Goal: Task Accomplishment & Management: Use online tool/utility

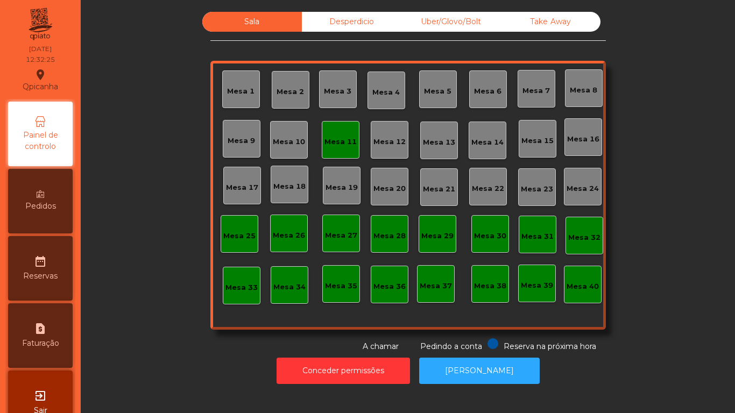
click at [335, 143] on div "Mesa 11" at bounding box center [340, 142] width 32 height 11
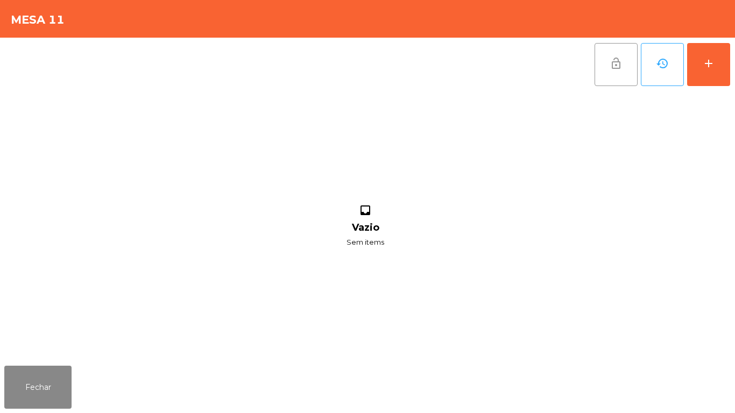
click at [620, 69] on span "lock_open" at bounding box center [615, 63] width 13 height 13
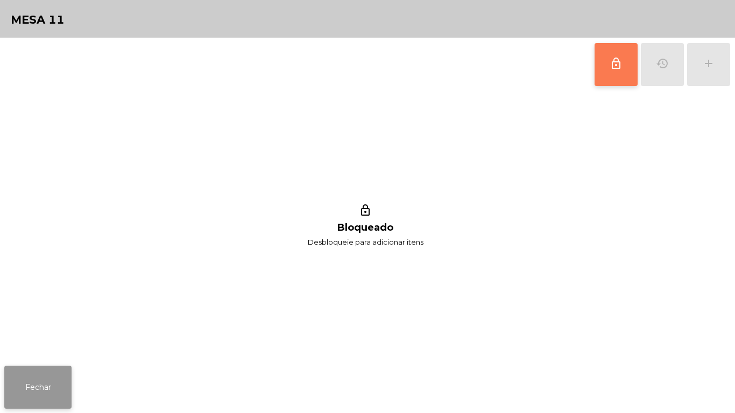
click at [53, 379] on button "Fechar" at bounding box center [37, 387] width 67 height 43
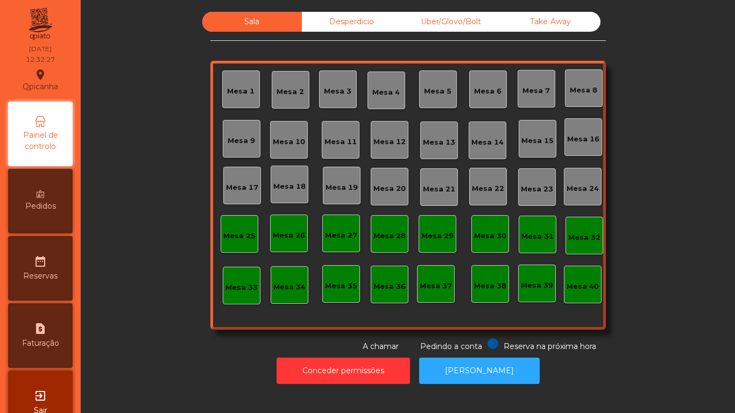
click at [290, 100] on div "Mesa 2" at bounding box center [291, 90] width 38 height 38
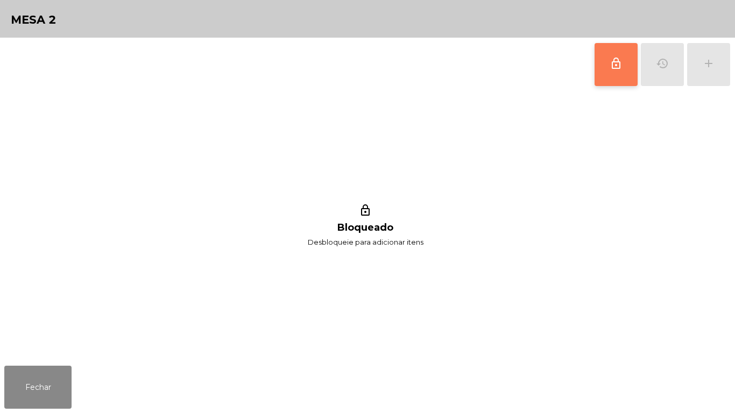
click at [615, 62] on span "lock_outline" at bounding box center [615, 63] width 13 height 13
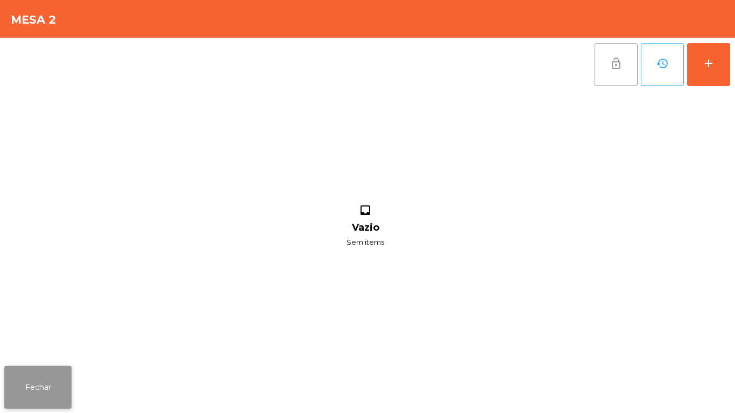
click at [41, 391] on button "Fechar" at bounding box center [37, 387] width 67 height 43
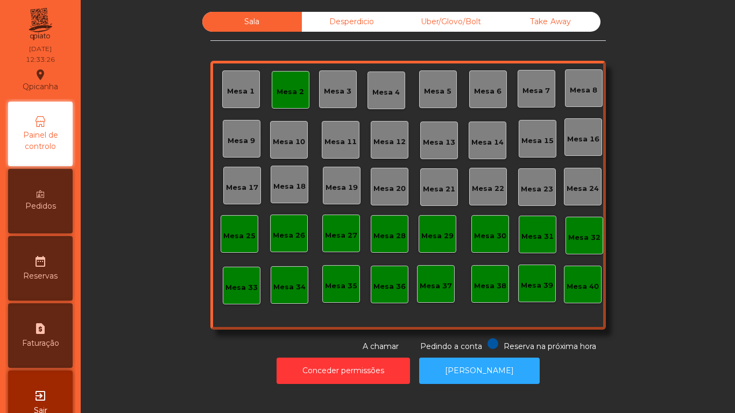
click at [290, 99] on div "Mesa 2" at bounding box center [291, 90] width 38 height 38
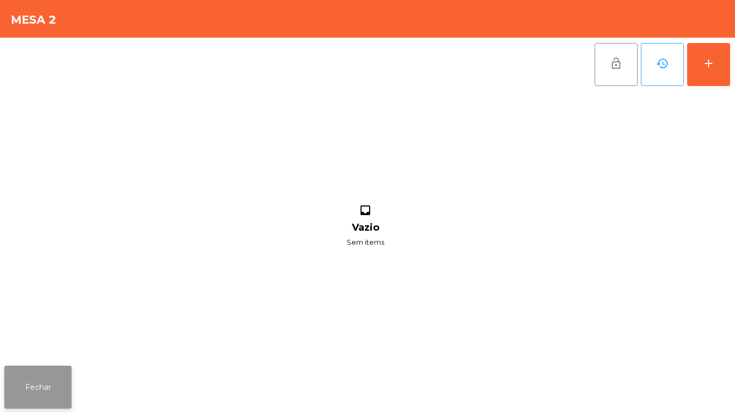
click at [49, 384] on button "Fechar" at bounding box center [37, 387] width 67 height 43
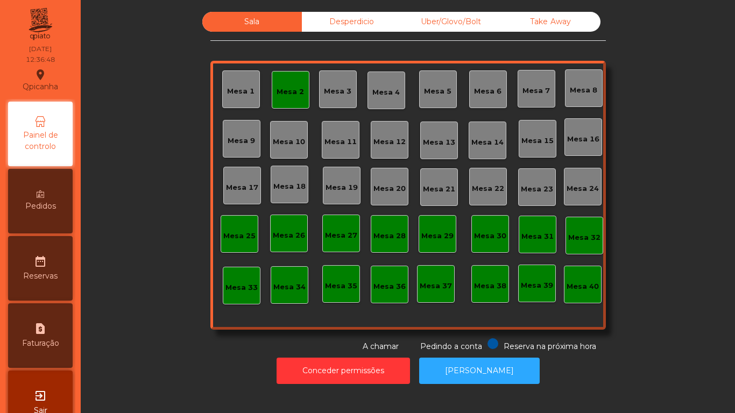
click at [279, 98] on div "Mesa 2" at bounding box center [291, 90] width 38 height 38
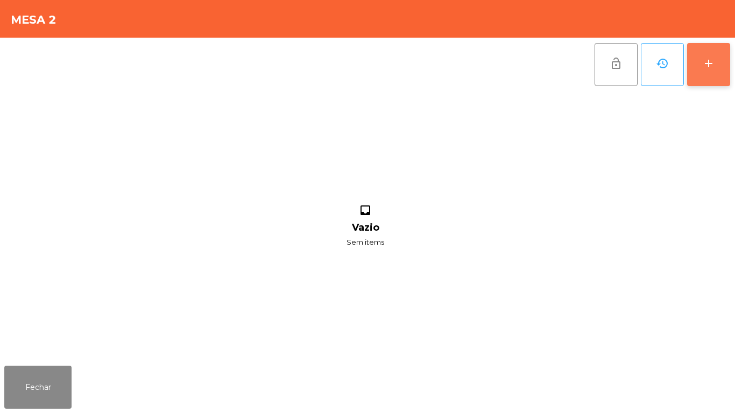
click at [705, 68] on div "add" at bounding box center [708, 63] width 13 height 13
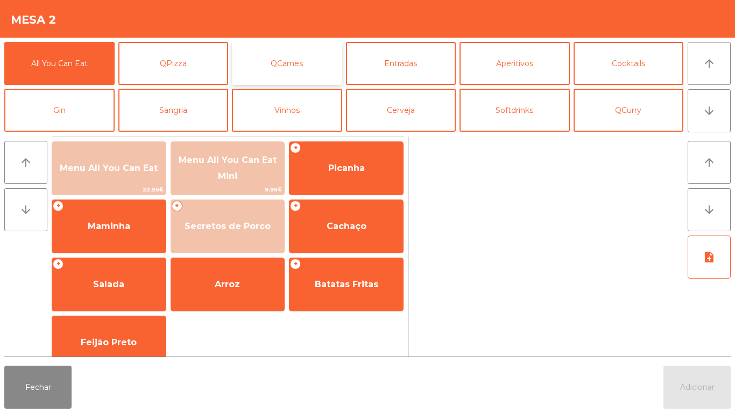
click at [294, 68] on button "QCarnes" at bounding box center [287, 63] width 110 height 43
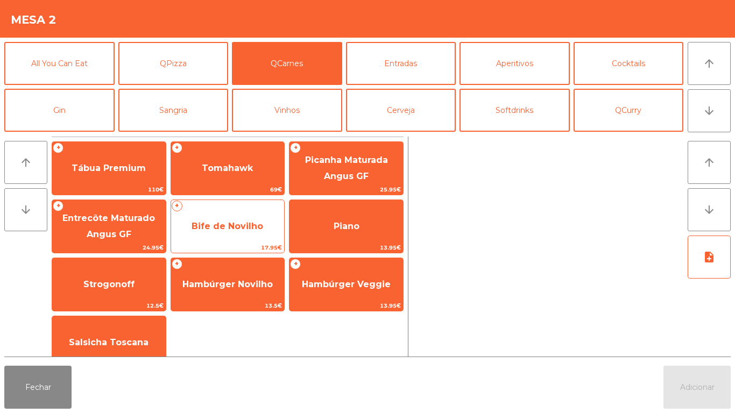
click at [232, 233] on span "Bife de Novilho" at bounding box center [227, 226] width 113 height 29
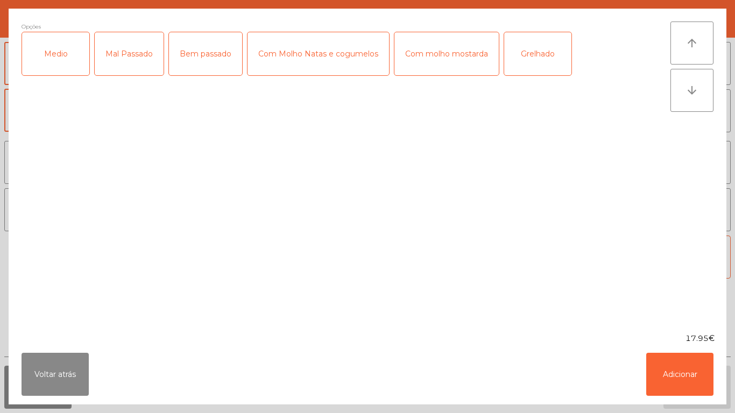
click at [56, 53] on div "Medio" at bounding box center [55, 53] width 67 height 43
click at [525, 54] on div "Grelhado" at bounding box center [537, 53] width 67 height 43
click at [667, 372] on button "Adicionar" at bounding box center [679, 374] width 67 height 43
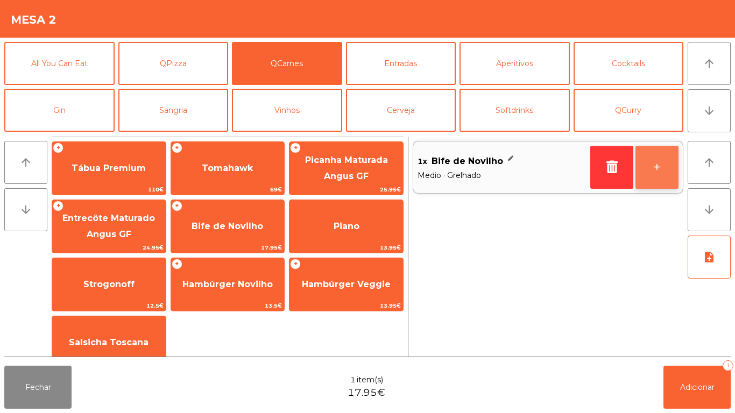
click at [648, 160] on button "+" at bounding box center [656, 167] width 43 height 43
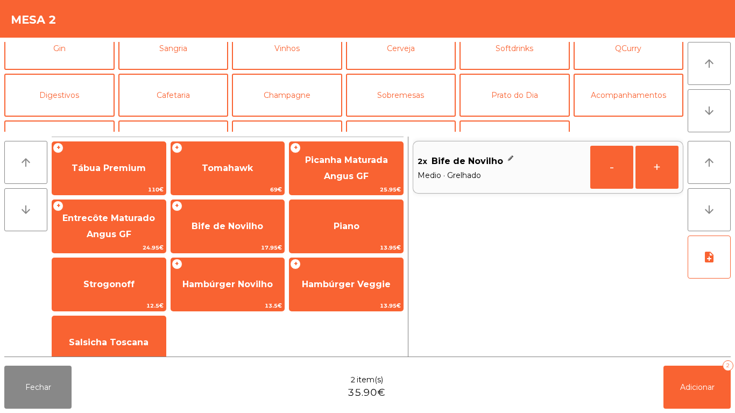
scroll to position [62, 0]
click at [516, 96] on button "Prato do Dia" at bounding box center [514, 94] width 110 height 43
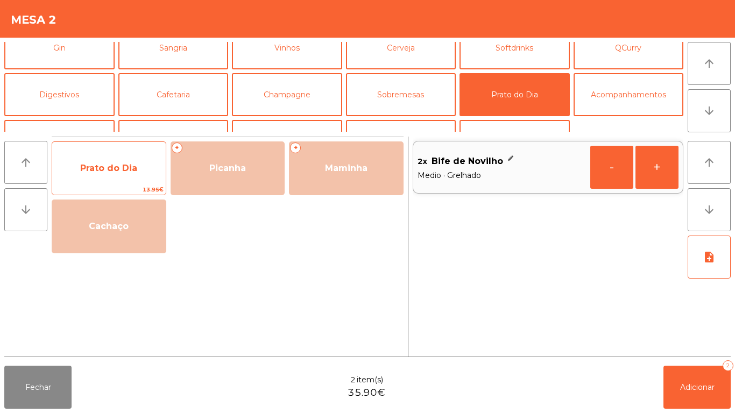
click at [99, 170] on span "Prato do Dia" at bounding box center [108, 168] width 57 height 10
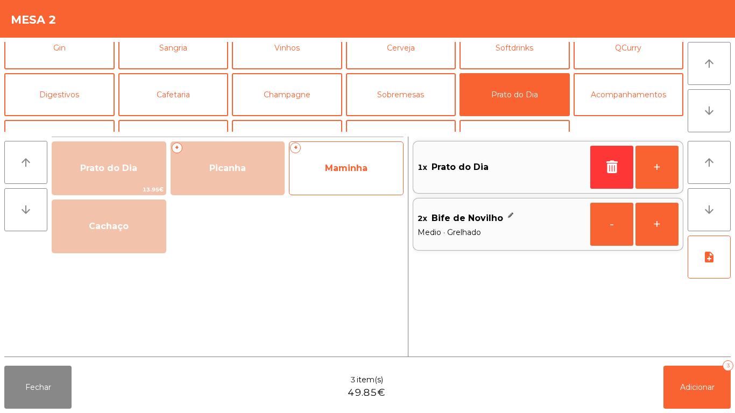
click at [343, 180] on span "Maminha" at bounding box center [345, 168] width 113 height 29
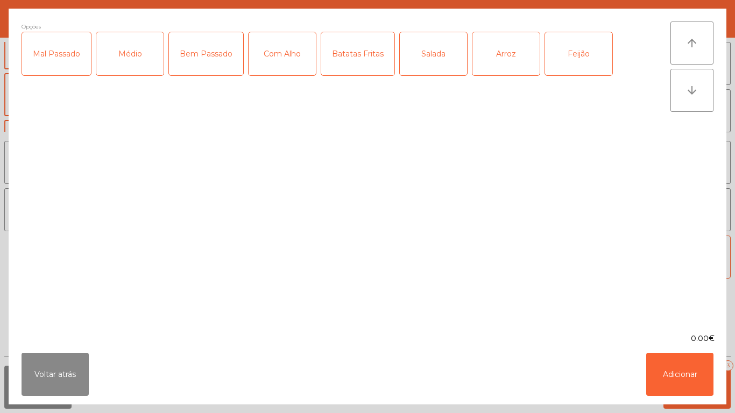
click at [141, 69] on div "Médio" at bounding box center [129, 53] width 67 height 43
click at [354, 65] on div "Batatas Fritas" at bounding box center [357, 53] width 73 height 43
click at [494, 60] on div "Arroz" at bounding box center [505, 53] width 67 height 43
click at [568, 47] on div "Feijão" at bounding box center [578, 53] width 67 height 43
click at [677, 369] on button "Adicionar" at bounding box center [679, 374] width 67 height 43
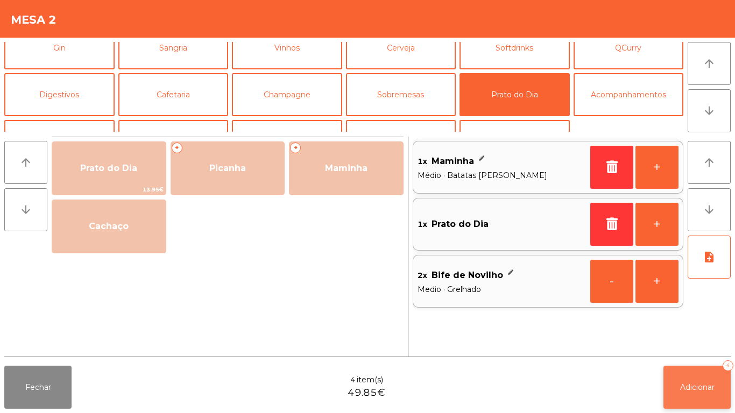
click at [701, 388] on span "Adicionar" at bounding box center [697, 387] width 34 height 10
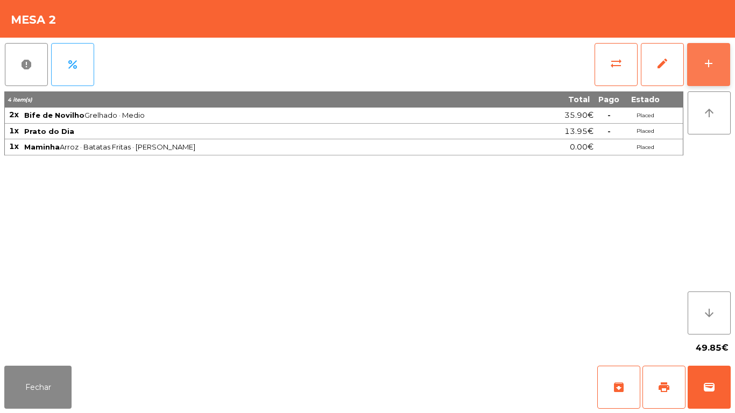
click at [693, 62] on button "add" at bounding box center [708, 64] width 43 height 43
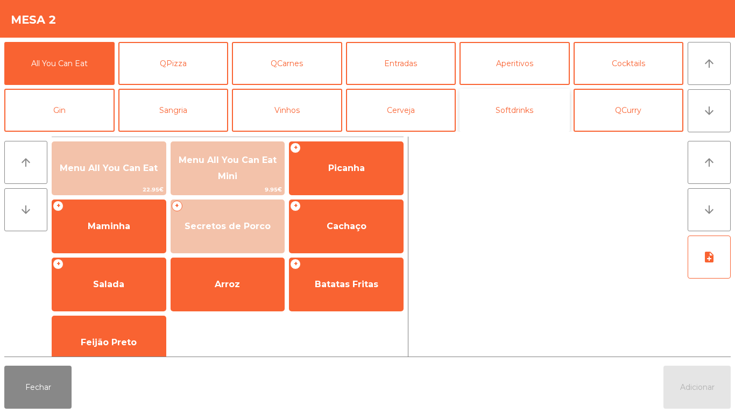
click at [504, 120] on button "Softdrinks" at bounding box center [514, 110] width 110 height 43
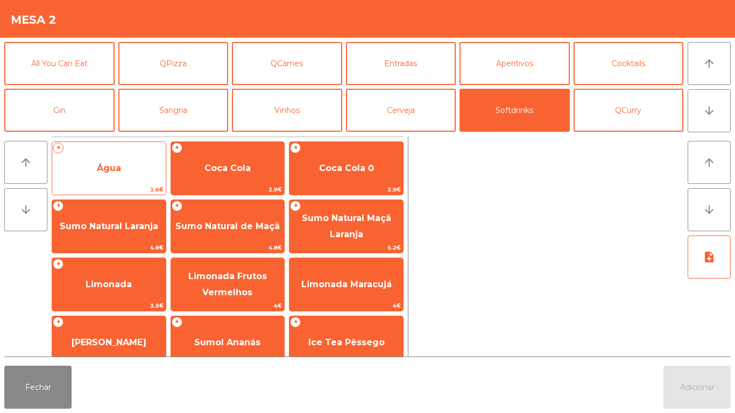
click at [131, 166] on span "Água" at bounding box center [108, 168] width 113 height 29
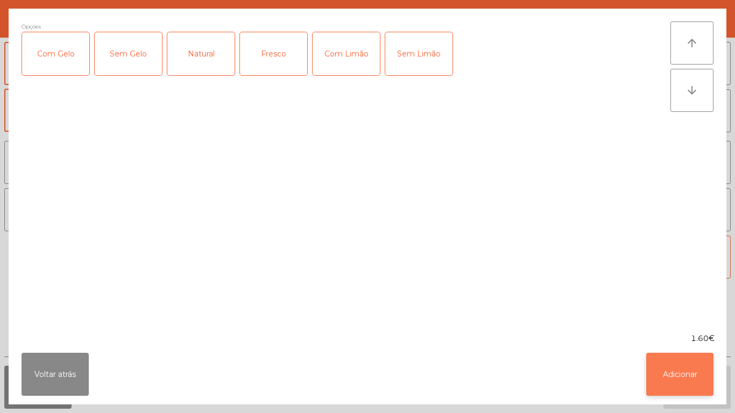
click at [670, 374] on button "Adicionar" at bounding box center [679, 374] width 67 height 43
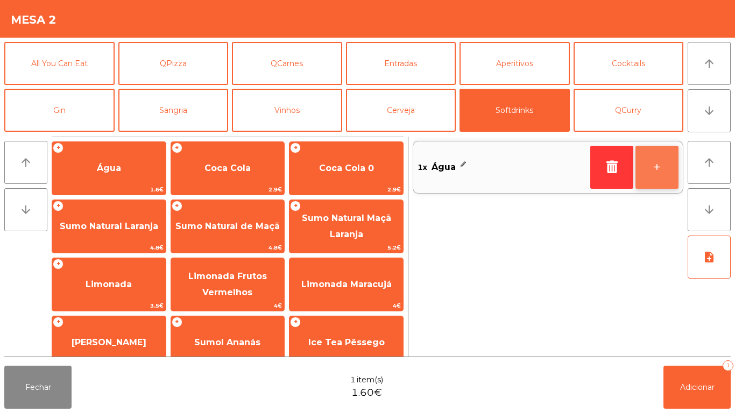
click at [647, 158] on button "+" at bounding box center [656, 167] width 43 height 43
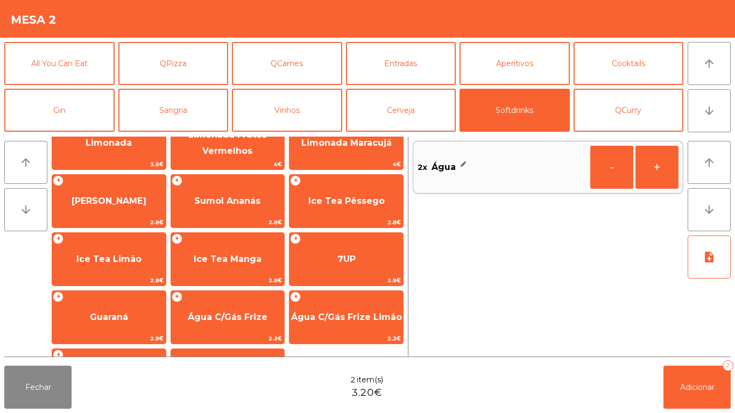
scroll to position [191, 0]
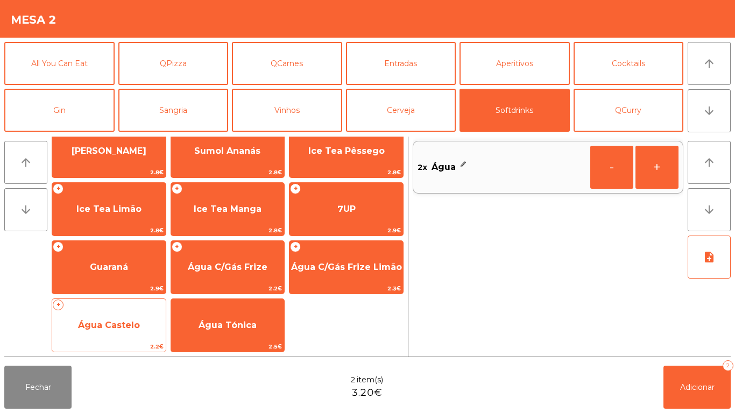
click at [128, 321] on span "Água Castelo" at bounding box center [109, 325] width 62 height 10
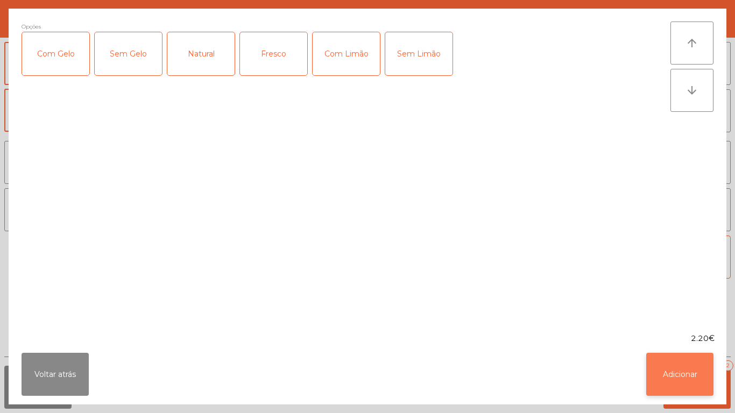
click at [672, 374] on button "Adicionar" at bounding box center [679, 374] width 67 height 43
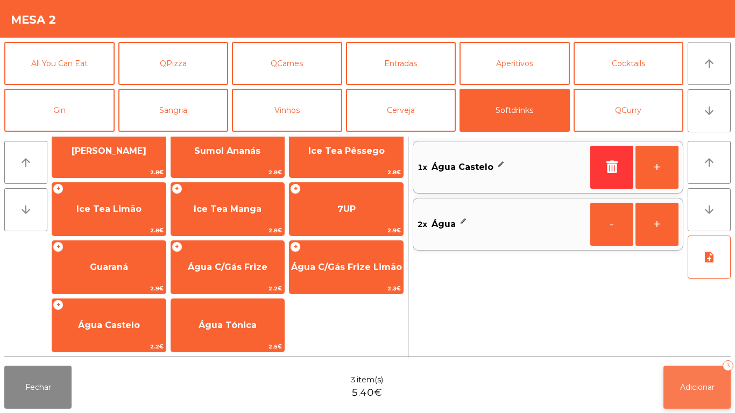
click at [699, 384] on span "Adicionar" at bounding box center [697, 387] width 34 height 10
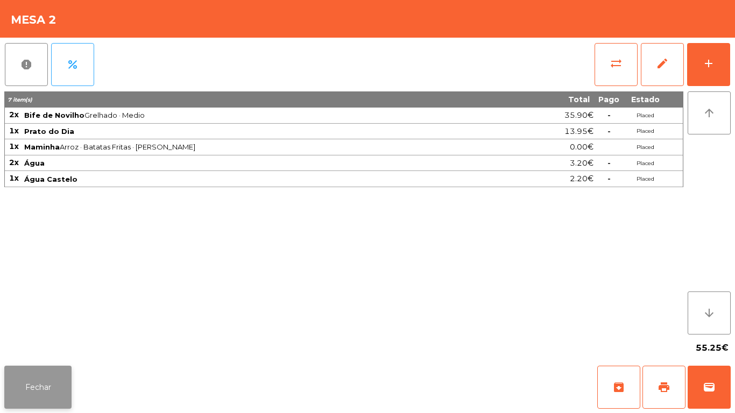
click at [45, 394] on button "Fechar" at bounding box center [37, 387] width 67 height 43
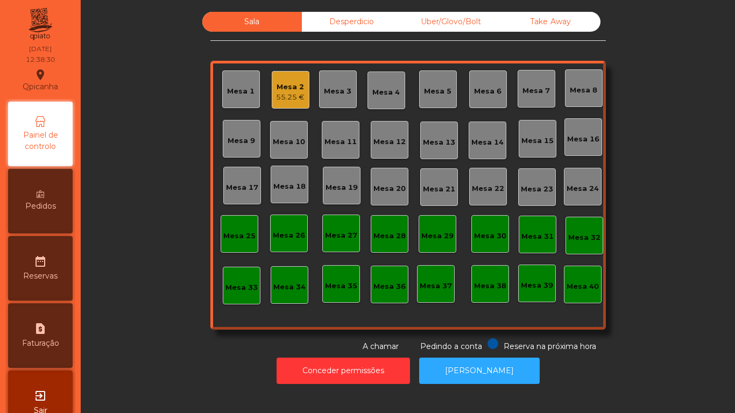
click at [579, 140] on div "Mesa 16" at bounding box center [583, 139] width 32 height 11
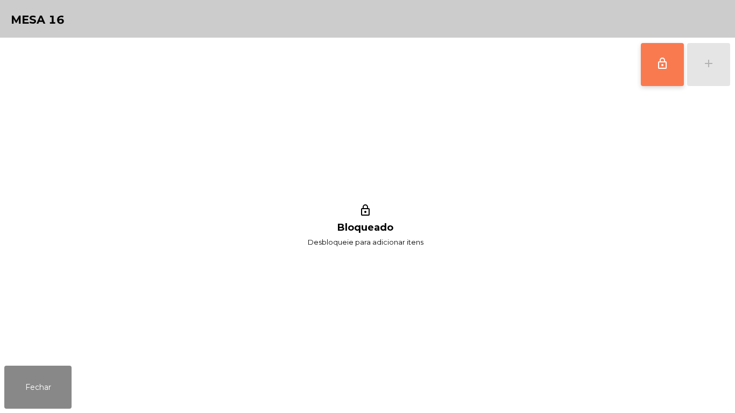
click at [656, 68] on span "lock_outline" at bounding box center [662, 63] width 13 height 13
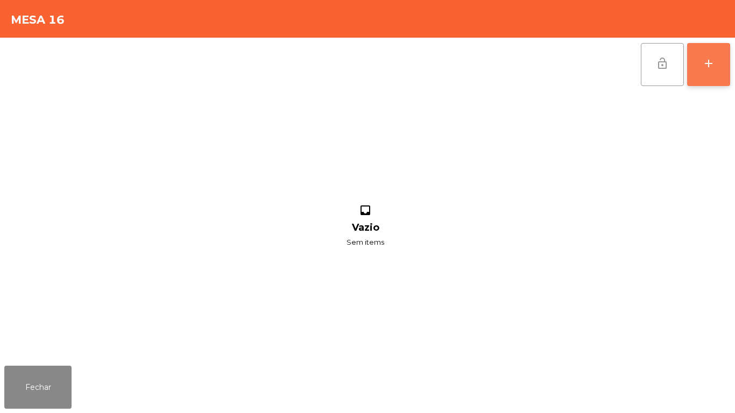
click at [709, 68] on div "add" at bounding box center [708, 63] width 13 height 13
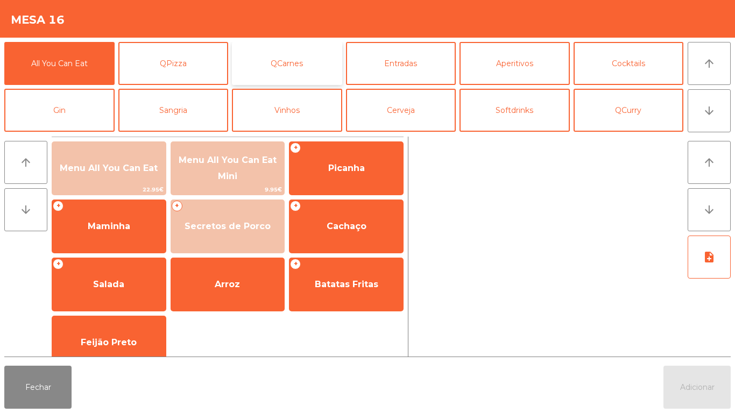
click at [289, 73] on button "QCarnes" at bounding box center [287, 63] width 110 height 43
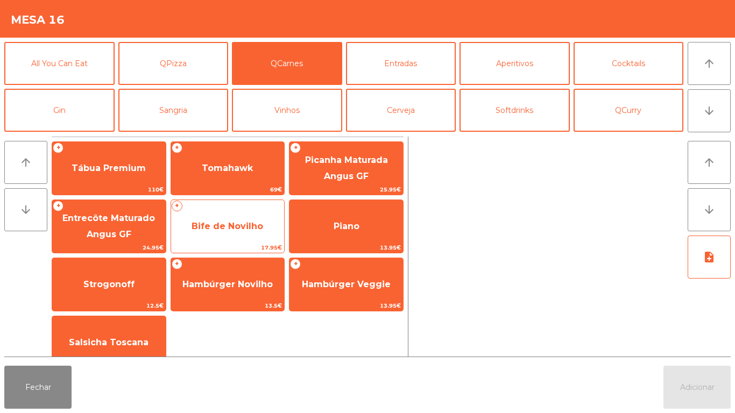
click at [236, 225] on span "Bife de Novilho" at bounding box center [227, 226] width 72 height 10
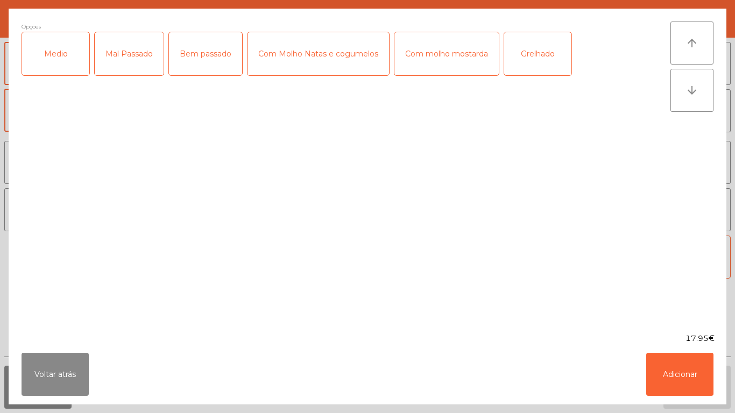
click at [71, 60] on div "Medio" at bounding box center [55, 53] width 67 height 43
click at [214, 72] on div "Bem passado" at bounding box center [205, 53] width 73 height 43
click at [521, 57] on div "Grelhado" at bounding box center [537, 53] width 67 height 43
click at [671, 104] on button "arrow_downward" at bounding box center [691, 90] width 43 height 43
click at [688, 105] on button "arrow_downward" at bounding box center [691, 90] width 43 height 43
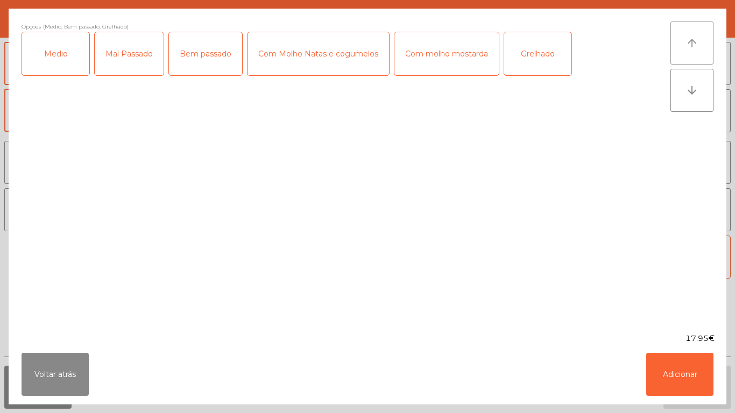
click at [685, 48] on icon "arrow_upward" at bounding box center [691, 43] width 13 height 13
click at [666, 369] on button "Adicionar" at bounding box center [679, 374] width 67 height 43
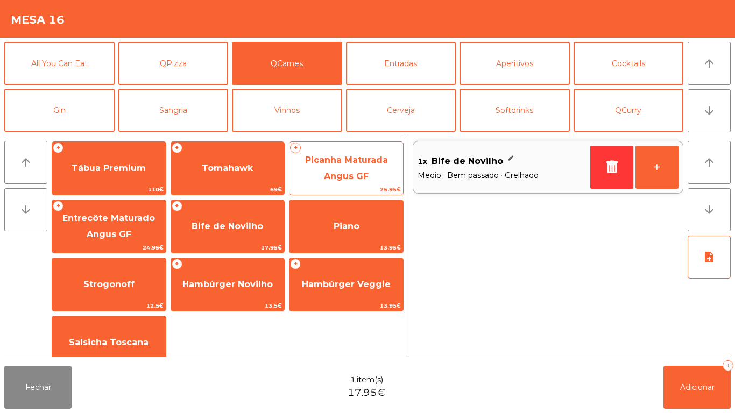
click at [351, 172] on span "Picanha Maturada Angus GF" at bounding box center [346, 168] width 83 height 26
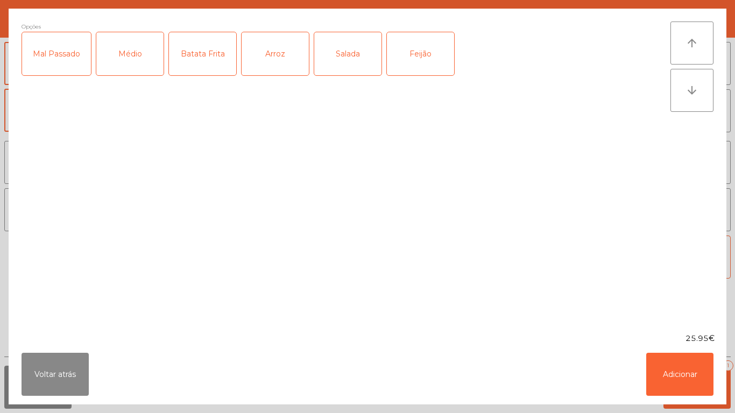
click at [55, 69] on div "Mal Passado" at bounding box center [56, 53] width 69 height 43
click at [210, 59] on div "Batata Frita" at bounding box center [202, 53] width 67 height 43
click at [339, 63] on div "Salada" at bounding box center [347, 53] width 67 height 43
click at [673, 382] on button "Adicionar" at bounding box center [679, 374] width 67 height 43
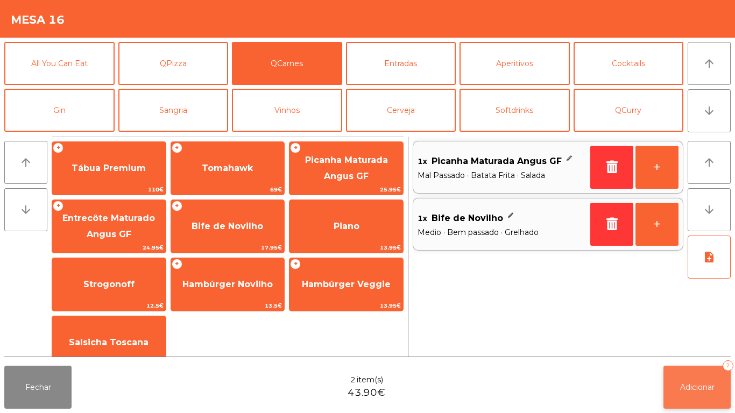
click at [701, 383] on span "Adicionar" at bounding box center [697, 387] width 34 height 10
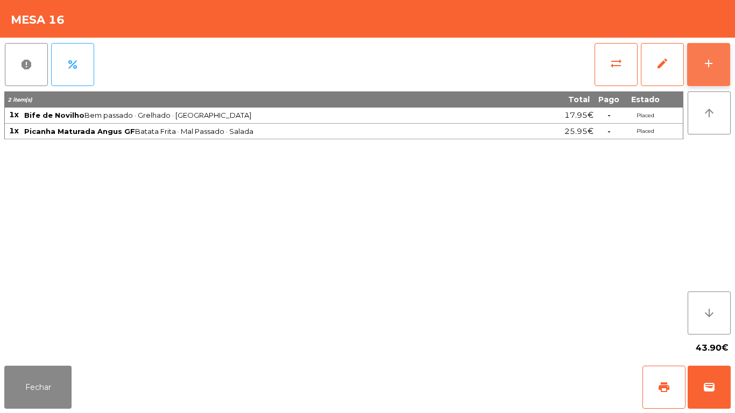
click at [701, 55] on button "add" at bounding box center [708, 64] width 43 height 43
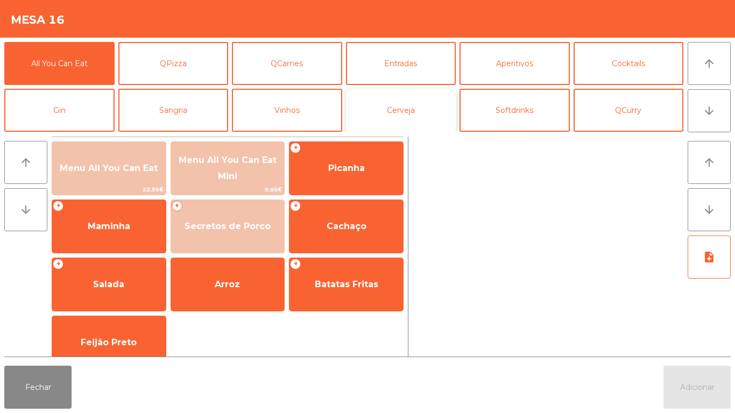
click at [392, 115] on button "Cerveja" at bounding box center [401, 110] width 110 height 43
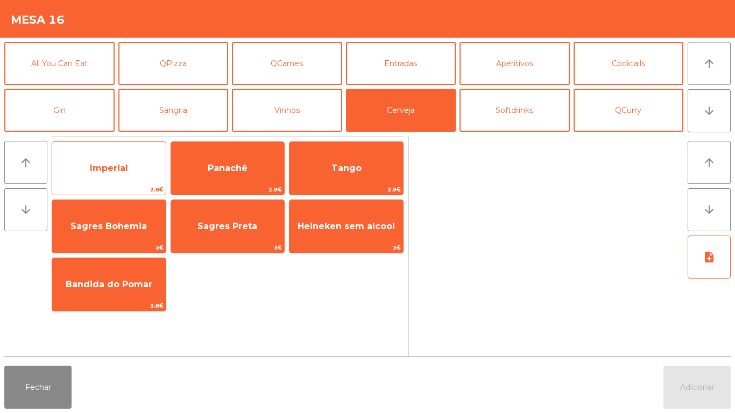
click at [112, 166] on span "Imperial" at bounding box center [109, 168] width 38 height 10
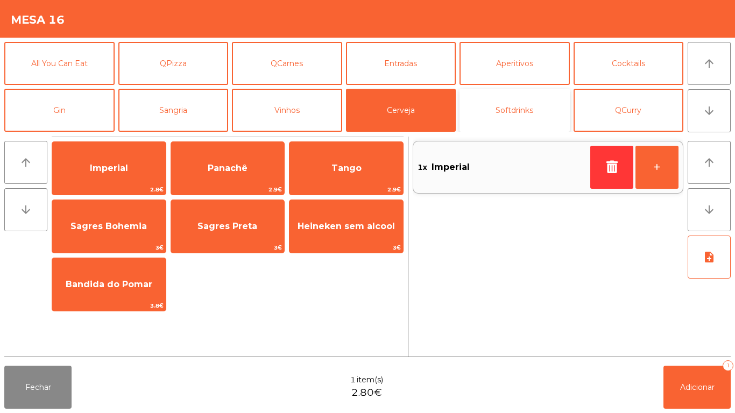
click at [519, 115] on button "Softdrinks" at bounding box center [514, 110] width 110 height 43
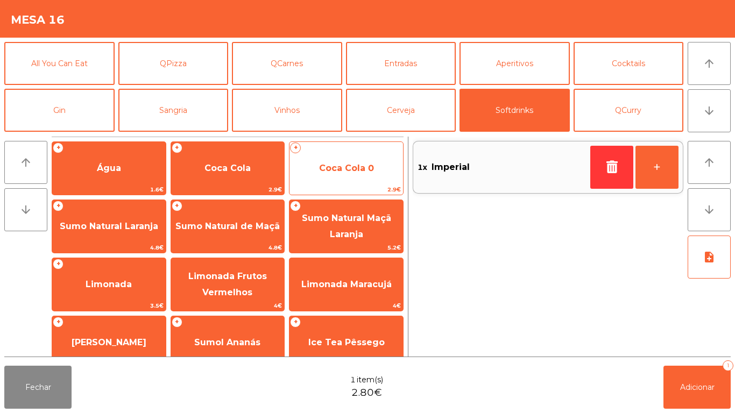
click at [332, 163] on span "Coca Cola 0" at bounding box center [346, 168] width 55 height 10
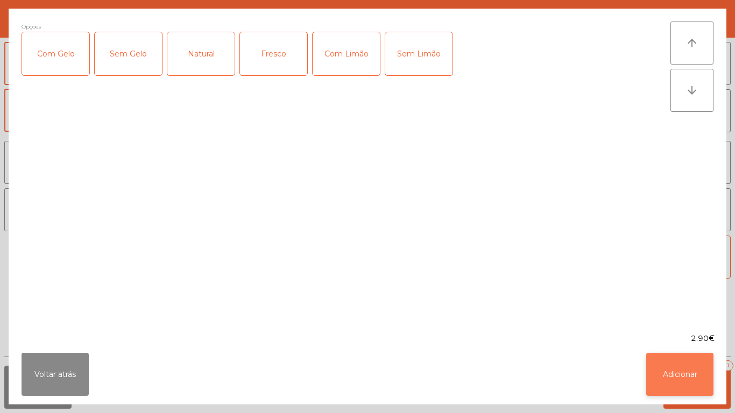
click at [675, 369] on button "Adicionar" at bounding box center [679, 374] width 67 height 43
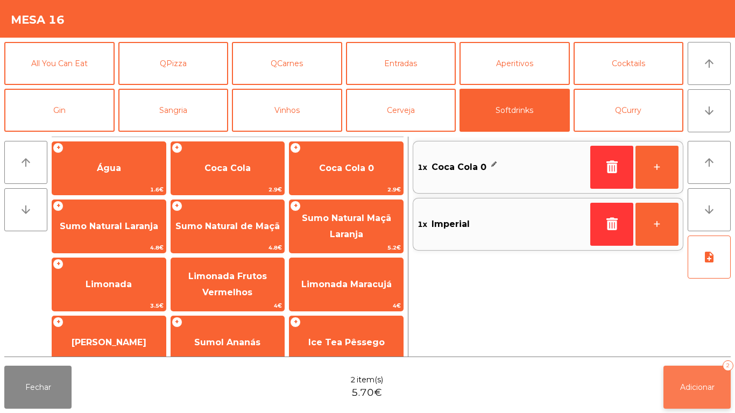
click at [693, 378] on button "Adicionar 2" at bounding box center [696, 387] width 67 height 43
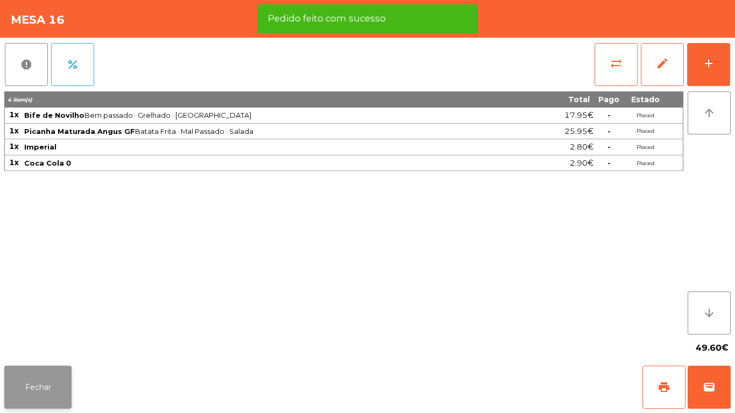
click at [39, 376] on button "Fechar" at bounding box center [37, 387] width 67 height 43
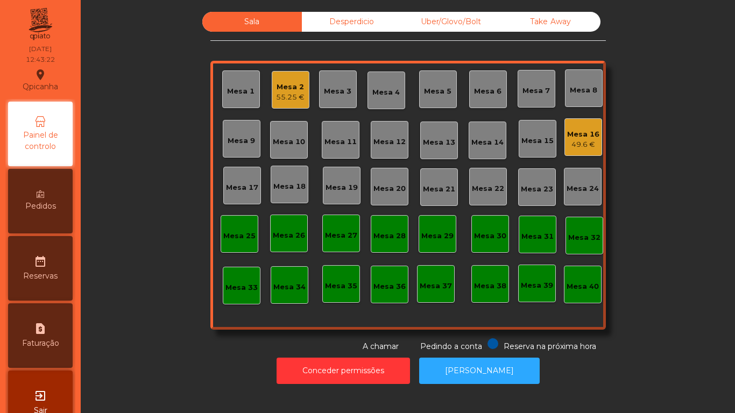
click at [285, 87] on div "Mesa 2" at bounding box center [290, 87] width 29 height 11
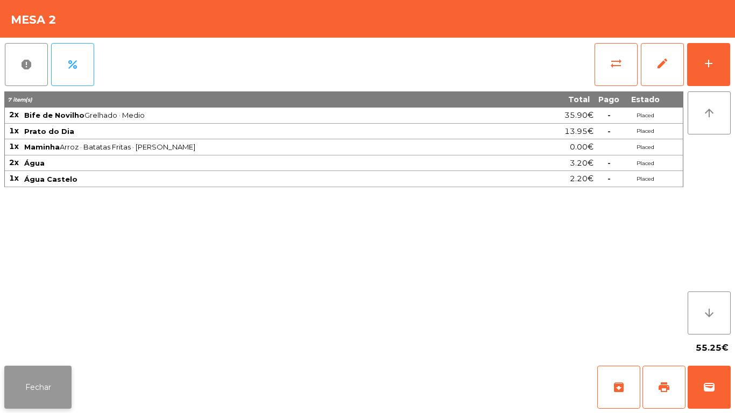
click at [38, 380] on button "Fechar" at bounding box center [37, 387] width 67 height 43
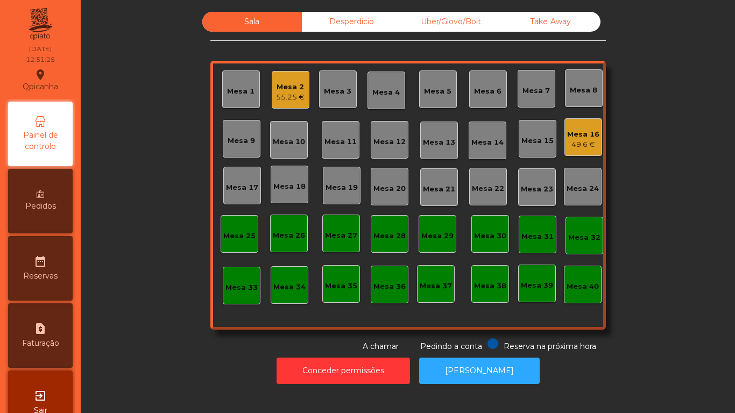
click at [295, 94] on div "55.25 €" at bounding box center [290, 97] width 29 height 11
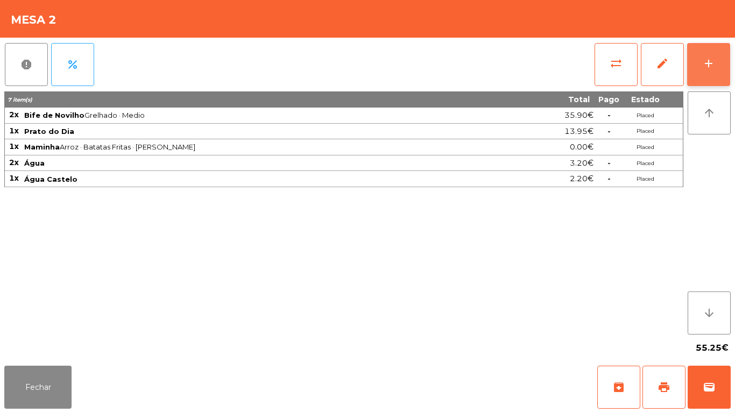
click at [702, 53] on button "add" at bounding box center [708, 64] width 43 height 43
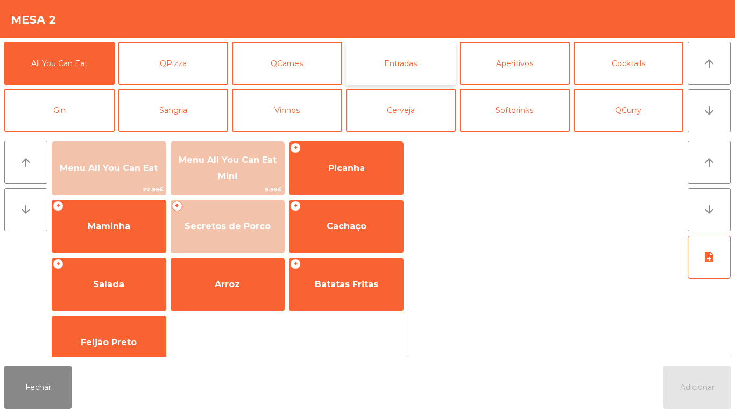
click at [394, 76] on button "Entradas" at bounding box center [401, 63] width 110 height 43
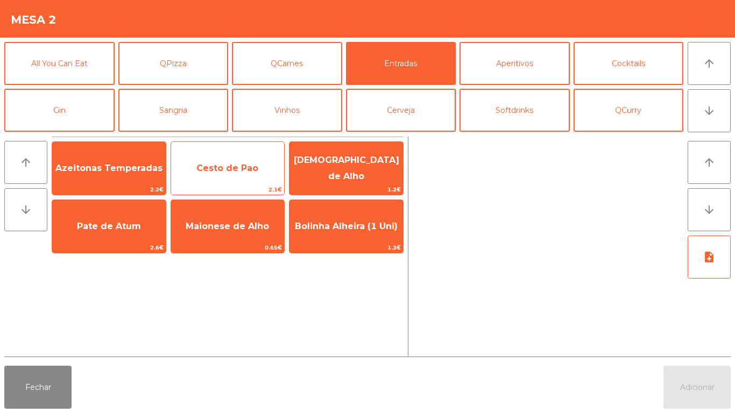
click at [231, 173] on span "Cesto de Pao" at bounding box center [227, 168] width 62 height 10
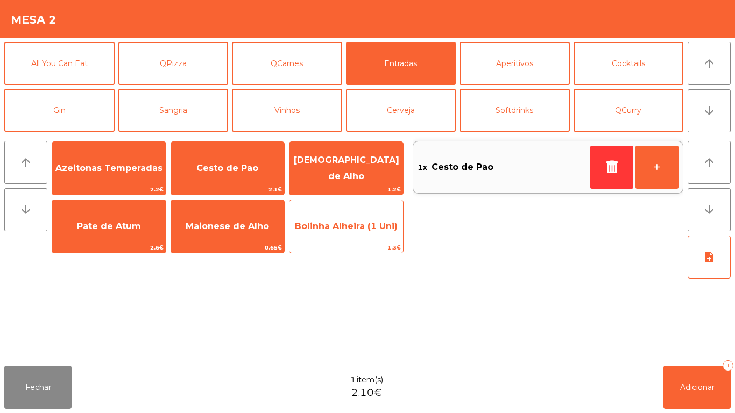
click at [337, 231] on span "Bolinha Alheira (1 Uni)" at bounding box center [345, 226] width 113 height 29
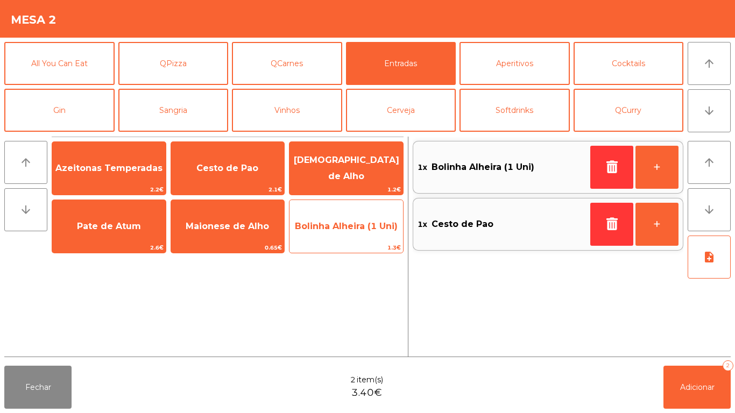
click at [339, 228] on span "Bolinha Alheira (1 Uni)" at bounding box center [346, 226] width 103 height 10
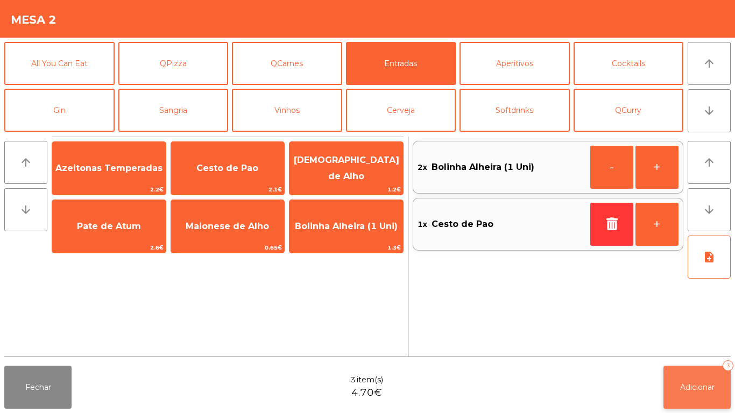
click at [682, 385] on span "Adicionar" at bounding box center [697, 387] width 34 height 10
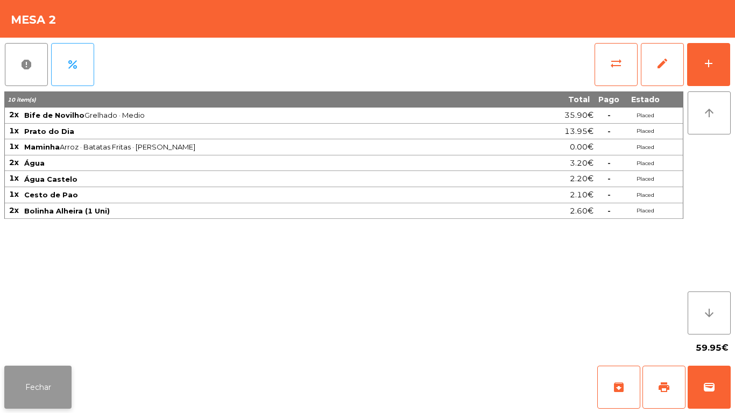
click at [41, 381] on button "Fechar" at bounding box center [37, 387] width 67 height 43
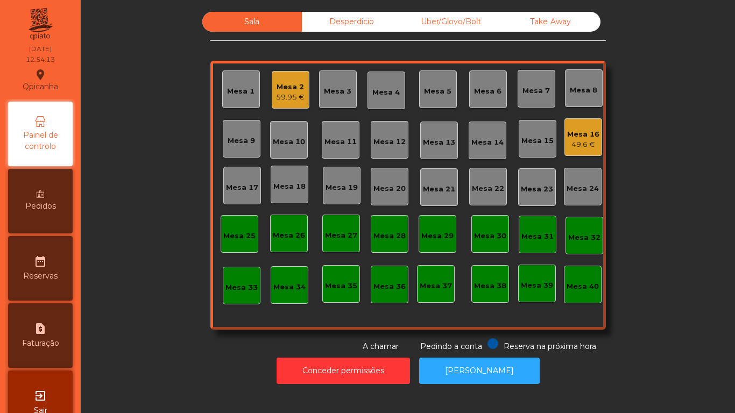
click at [564, 151] on div "Mesa 16 49.6 €" at bounding box center [583, 137] width 38 height 38
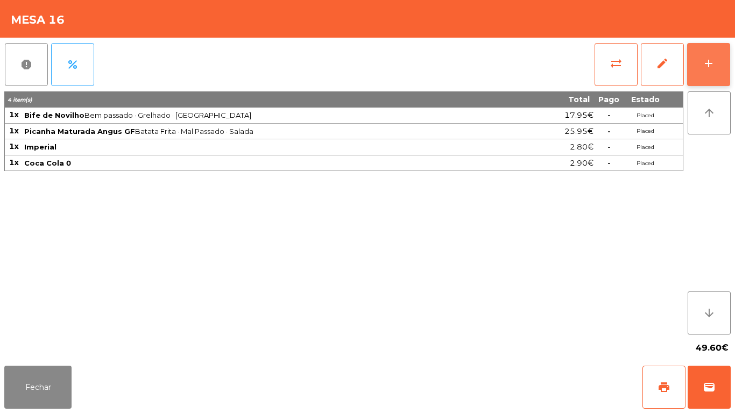
click at [692, 63] on button "add" at bounding box center [708, 64] width 43 height 43
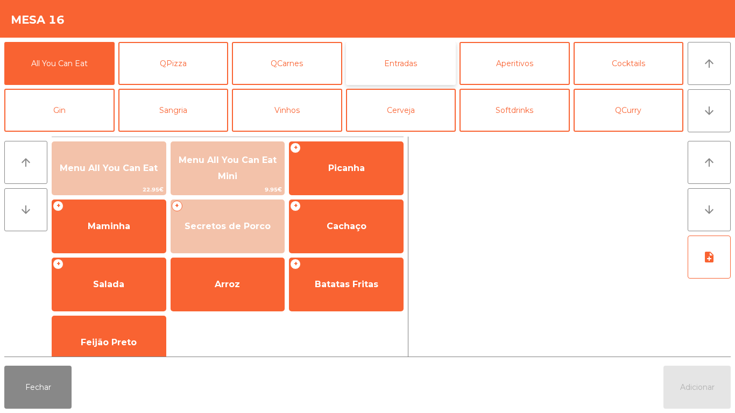
click at [387, 75] on button "Entradas" at bounding box center [401, 63] width 110 height 43
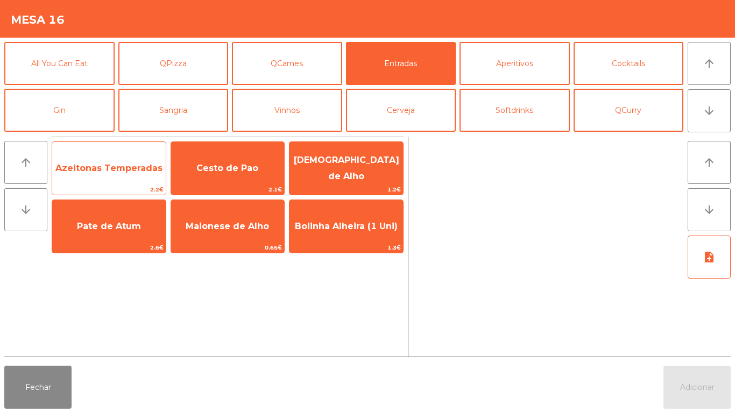
click at [111, 168] on span "Azeitonas Temperadas" at bounding box center [108, 168] width 107 height 10
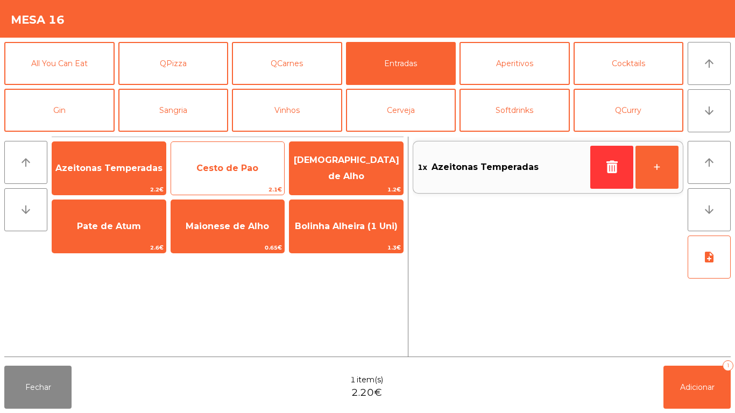
click at [216, 164] on span "Cesto de Pao" at bounding box center [227, 168] width 62 height 10
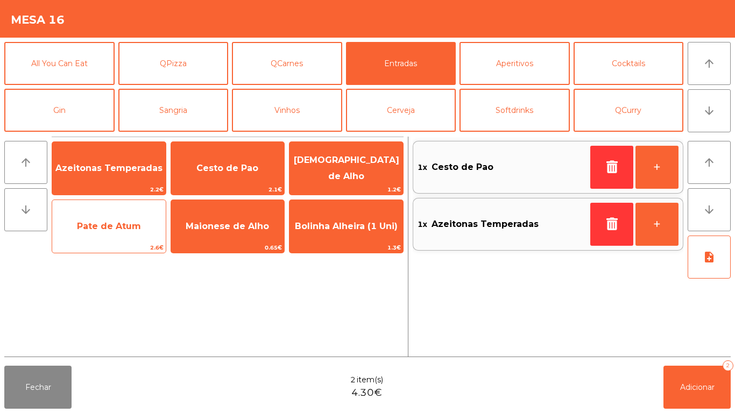
click at [123, 237] on span "Pate de Atum" at bounding box center [108, 226] width 113 height 29
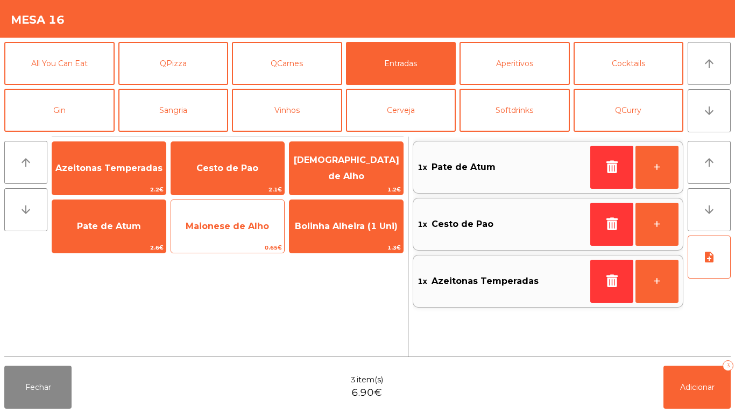
click at [215, 230] on span "Maionese de Alho" at bounding box center [227, 226] width 83 height 10
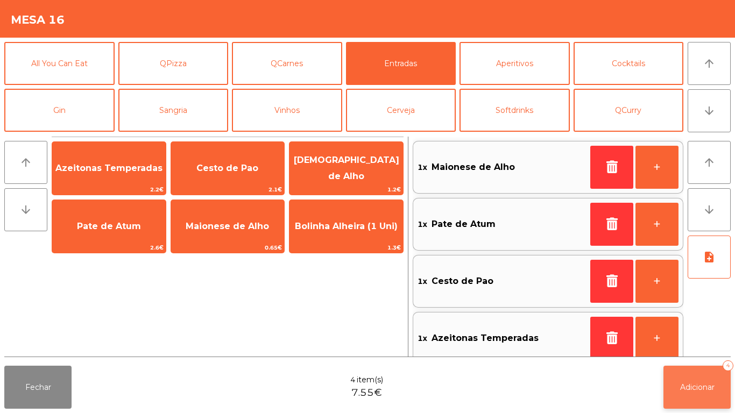
click at [684, 388] on span "Adicionar" at bounding box center [697, 387] width 34 height 10
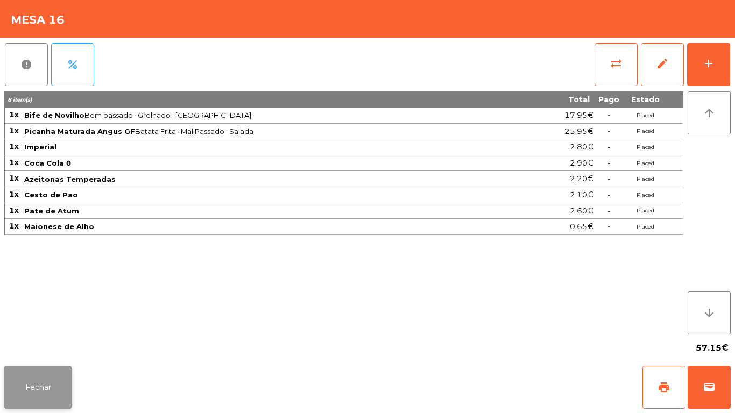
click at [40, 386] on button "Fechar" at bounding box center [37, 387] width 67 height 43
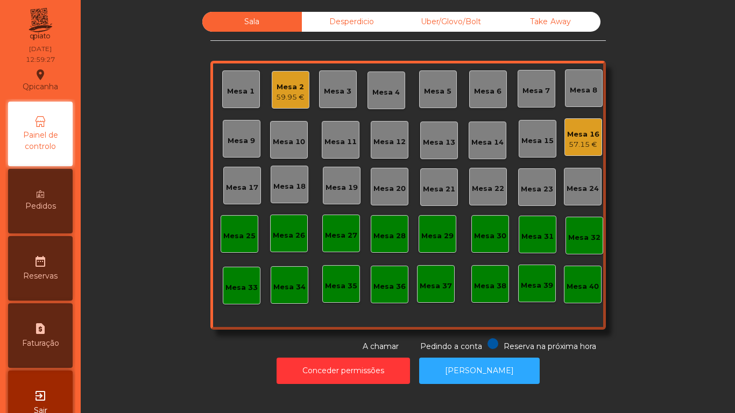
click at [338, 185] on div "Mesa 19" at bounding box center [341, 187] width 32 height 11
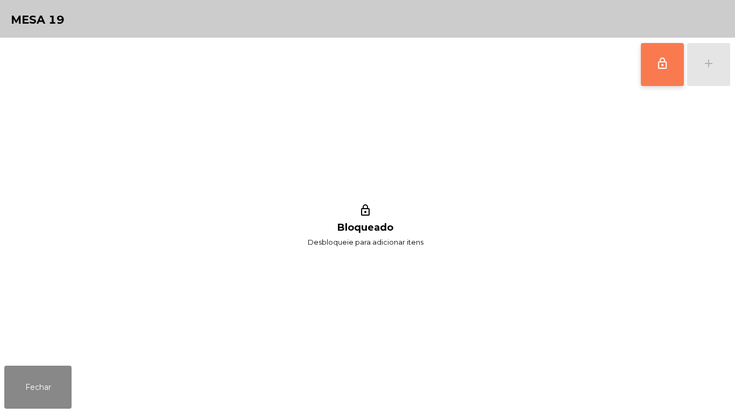
click at [653, 63] on button "lock_outline" at bounding box center [662, 64] width 43 height 43
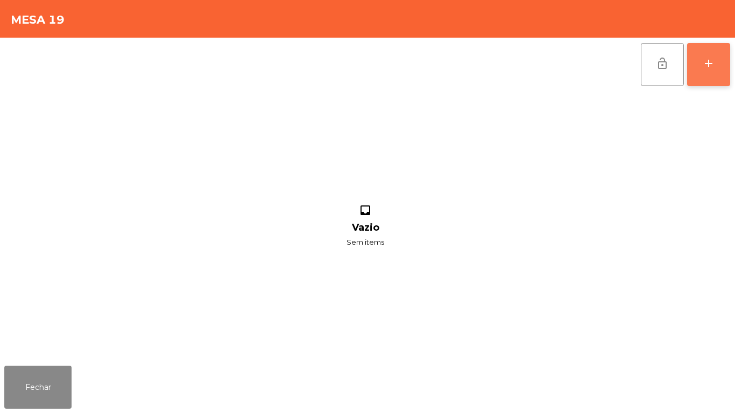
click at [702, 62] on div "add" at bounding box center [708, 63] width 13 height 13
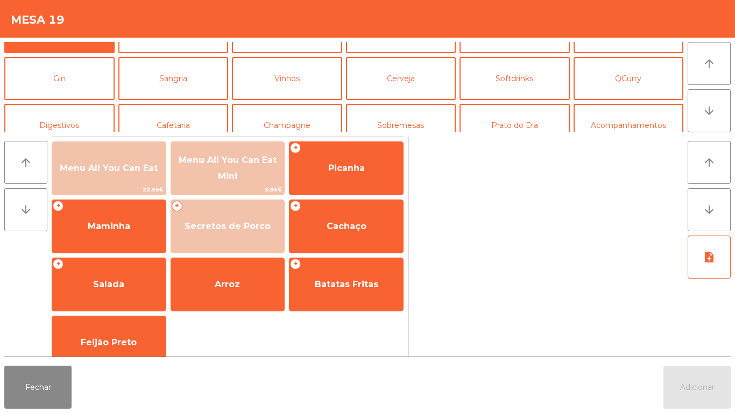
scroll to position [42, 0]
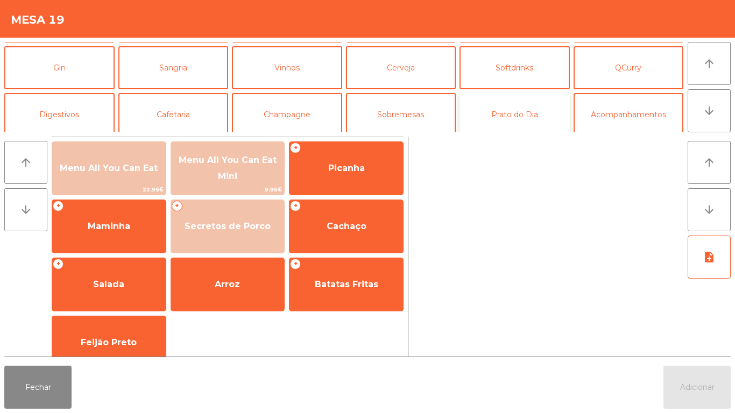
click at [497, 122] on button "Prato do Dia" at bounding box center [514, 114] width 110 height 43
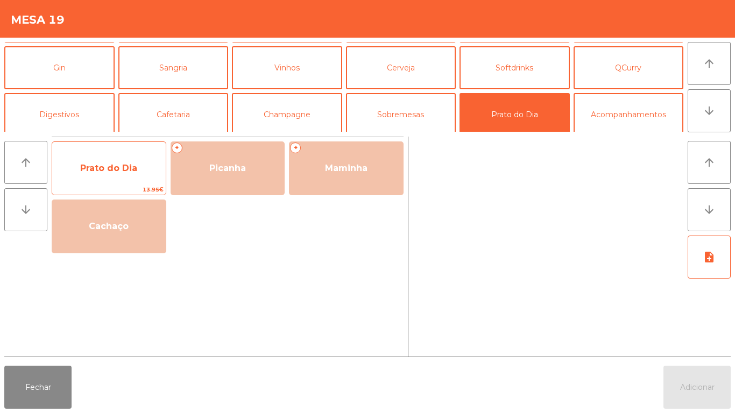
click at [105, 178] on span "Prato do Dia" at bounding box center [108, 168] width 113 height 29
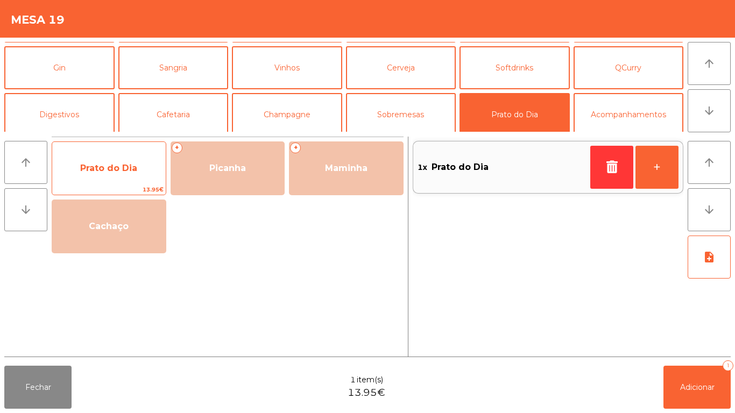
click at [105, 168] on span "Prato do Dia" at bounding box center [108, 168] width 57 height 10
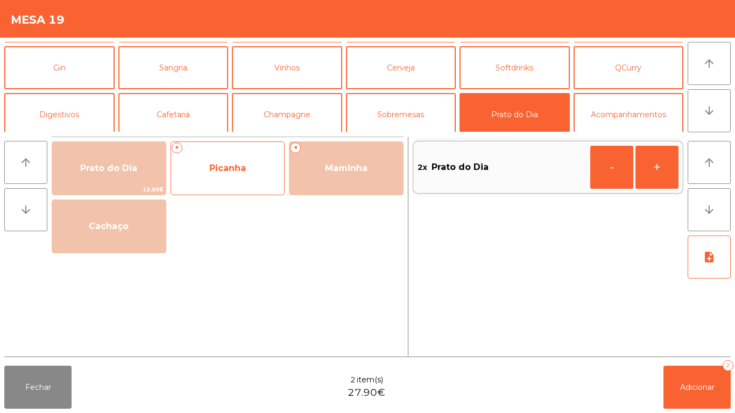
click at [221, 189] on div "+ Picanha" at bounding box center [227, 168] width 115 height 54
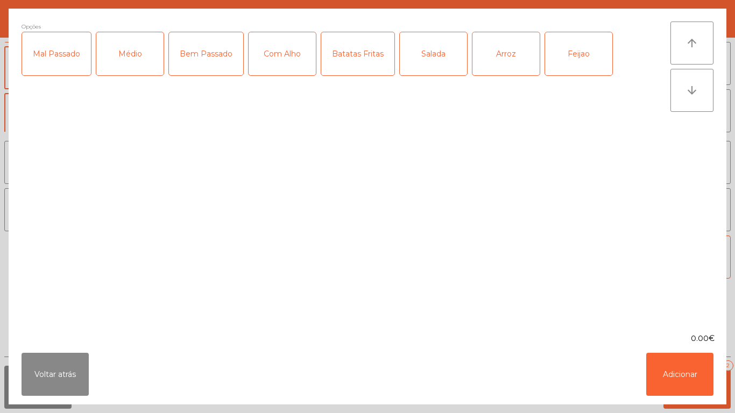
click at [132, 64] on div "Médio" at bounding box center [129, 53] width 67 height 43
click at [283, 63] on div "Com Alho" at bounding box center [281, 53] width 67 height 43
click at [355, 68] on div "Batatas Fritas" at bounding box center [357, 53] width 73 height 43
click at [431, 63] on div "Salada" at bounding box center [433, 53] width 67 height 43
click at [495, 62] on div "Arroz" at bounding box center [505, 53] width 67 height 43
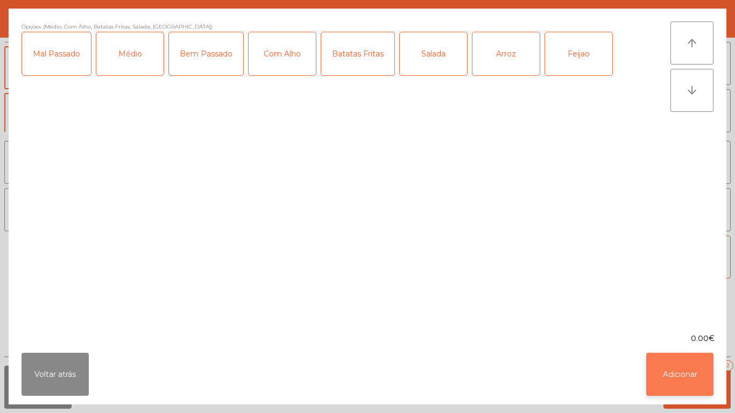
click at [674, 368] on button "Adicionar" at bounding box center [679, 374] width 67 height 43
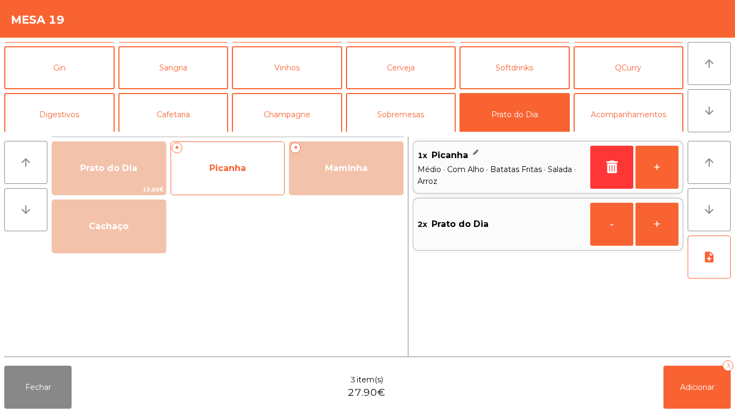
click at [225, 177] on span "Picanha" at bounding box center [227, 168] width 113 height 29
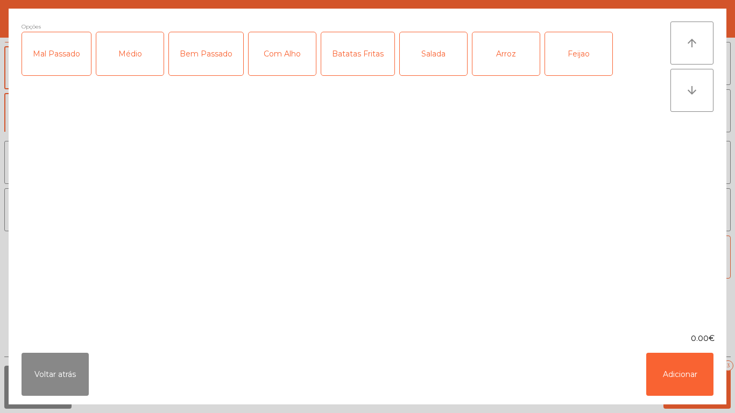
click at [139, 67] on div "Médio" at bounding box center [129, 53] width 67 height 43
click at [283, 63] on div "Com Alho" at bounding box center [281, 53] width 67 height 43
click at [352, 56] on div "Batatas Fritas" at bounding box center [357, 53] width 73 height 43
click at [561, 63] on div "Feijao" at bounding box center [578, 53] width 67 height 43
click at [675, 375] on button "Adicionar" at bounding box center [679, 374] width 67 height 43
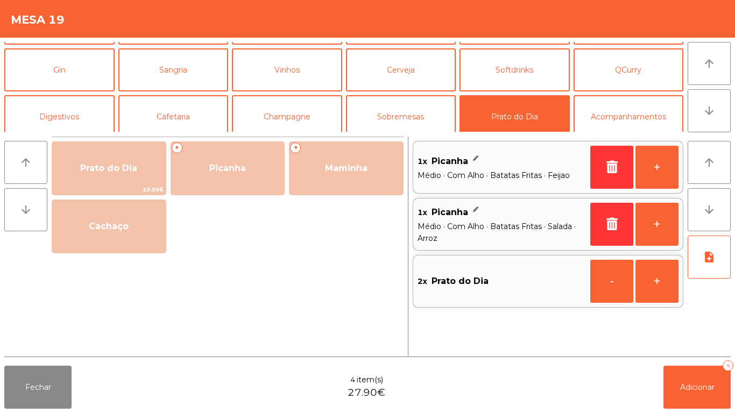
scroll to position [40, 0]
click at [505, 72] on button "Softdrinks" at bounding box center [514, 70] width 110 height 43
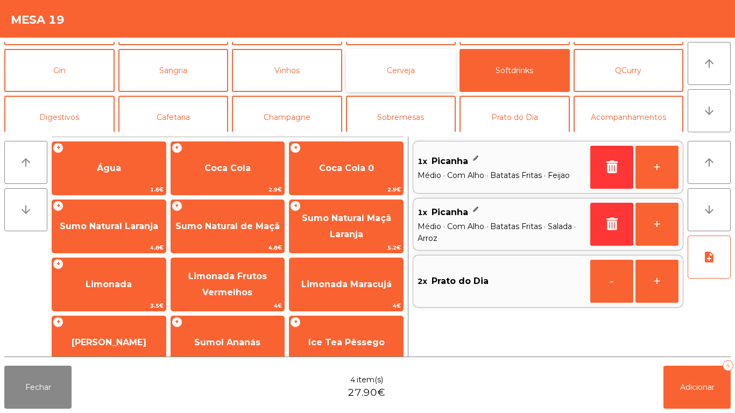
click at [404, 83] on button "Cerveja" at bounding box center [401, 70] width 110 height 43
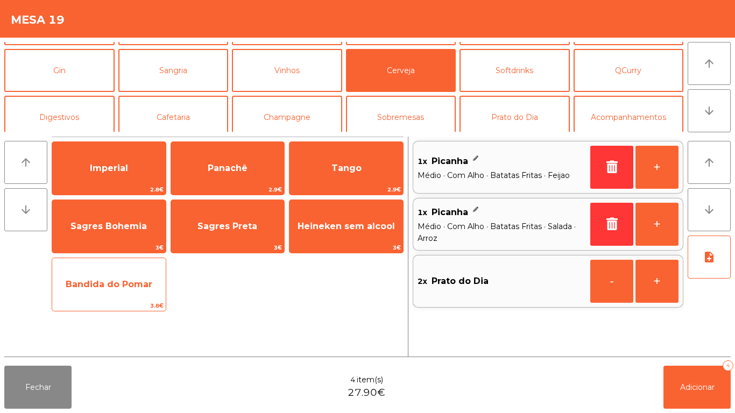
click at [122, 287] on span "Bandida do Pomar" at bounding box center [109, 284] width 87 height 10
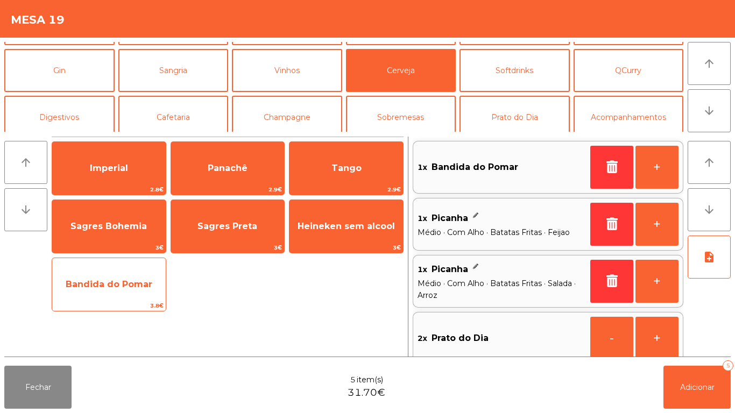
click at [118, 283] on span "Bandida do Pomar" at bounding box center [109, 284] width 87 height 10
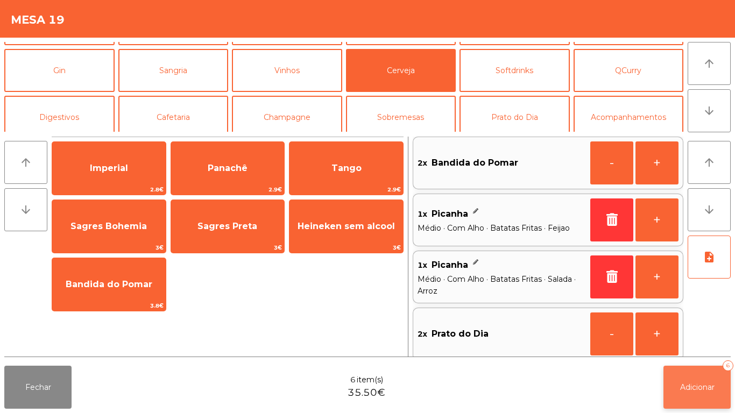
click at [701, 388] on span "Adicionar" at bounding box center [697, 387] width 34 height 10
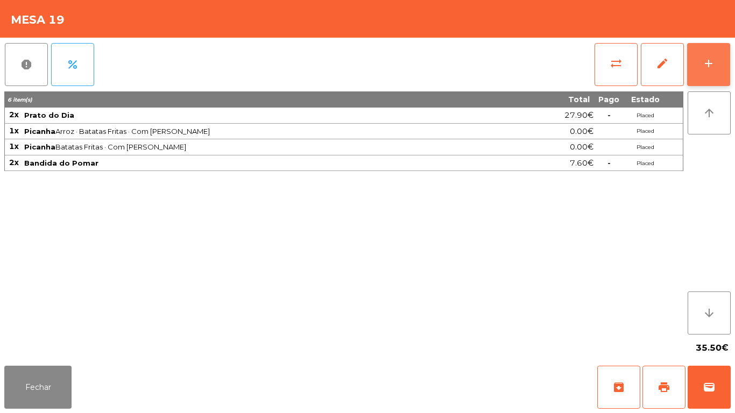
click at [698, 66] on button "add" at bounding box center [708, 64] width 43 height 43
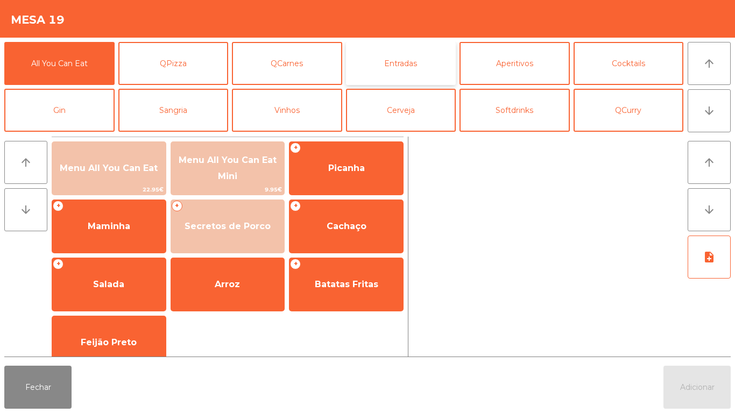
click at [375, 68] on button "Entradas" at bounding box center [401, 63] width 110 height 43
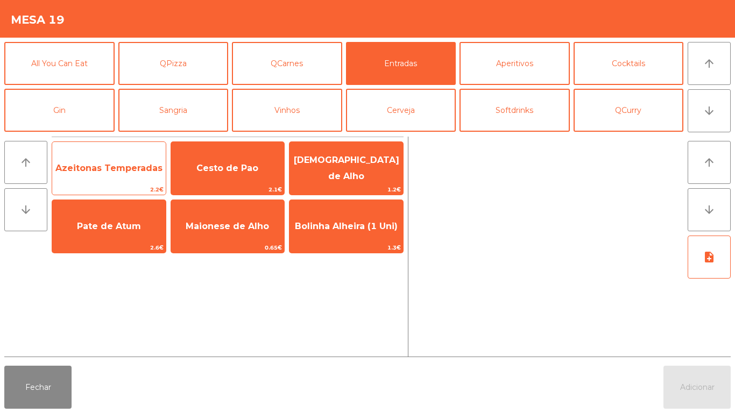
click at [129, 152] on div "Azeitonas Temperadas 2.2€" at bounding box center [109, 168] width 115 height 54
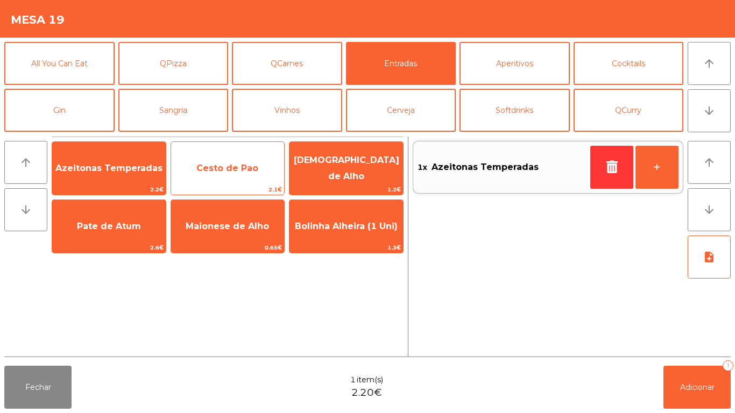
click at [218, 161] on span "Cesto de Pao" at bounding box center [227, 168] width 113 height 29
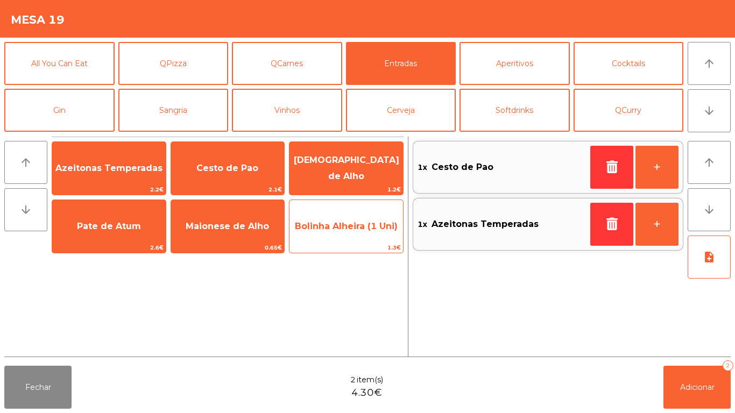
click at [339, 234] on span "Bolinha Alheira (1 Uni)" at bounding box center [345, 226] width 113 height 29
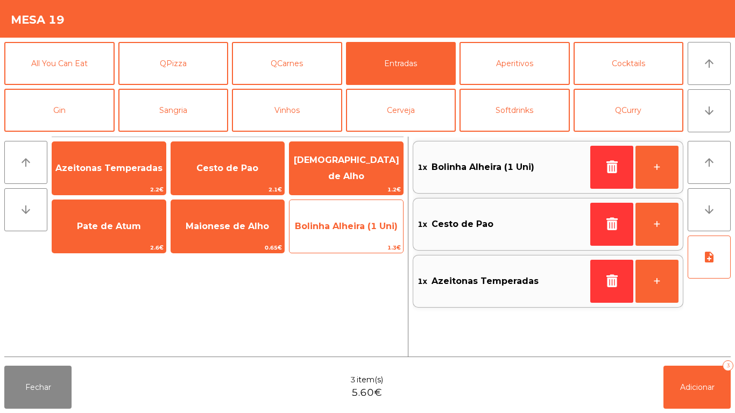
click at [342, 230] on span "Bolinha Alheira (1 Uni)" at bounding box center [346, 226] width 103 height 10
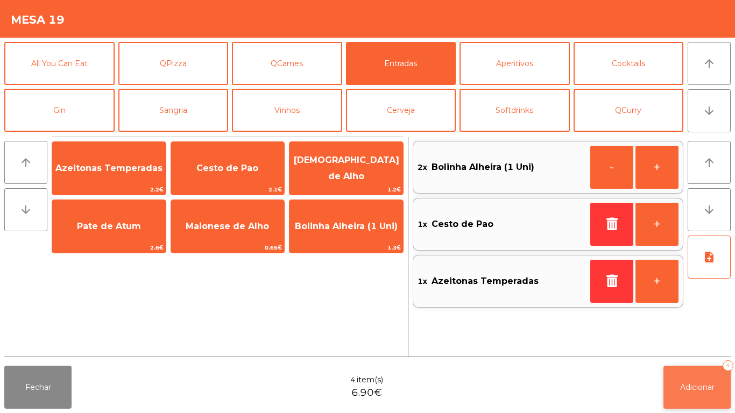
click at [680, 368] on button "Adicionar 4" at bounding box center [696, 387] width 67 height 43
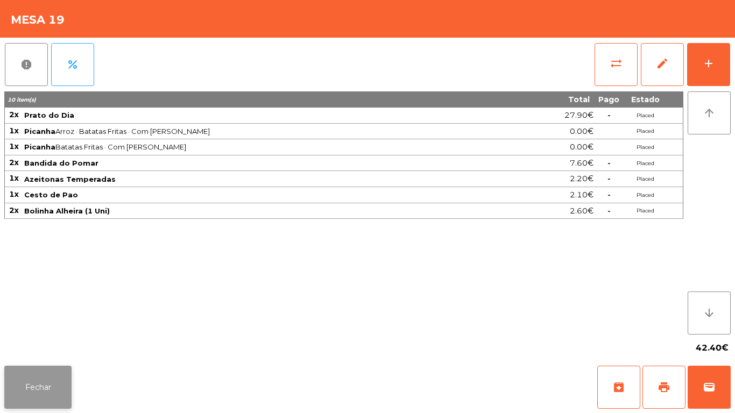
click at [35, 402] on button "Fechar" at bounding box center [37, 387] width 67 height 43
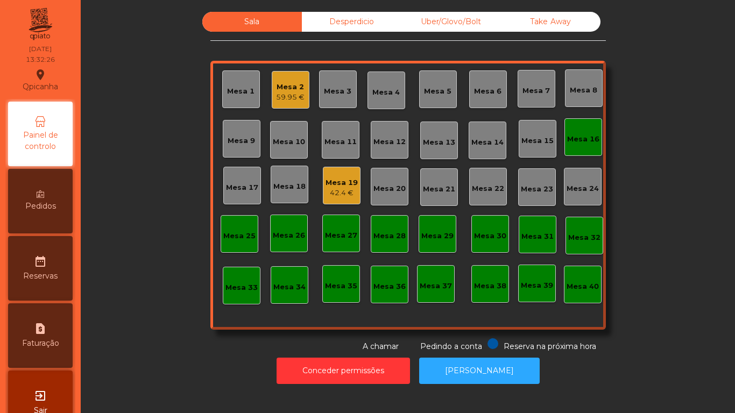
click at [283, 91] on div "Mesa 2" at bounding box center [290, 87] width 29 height 11
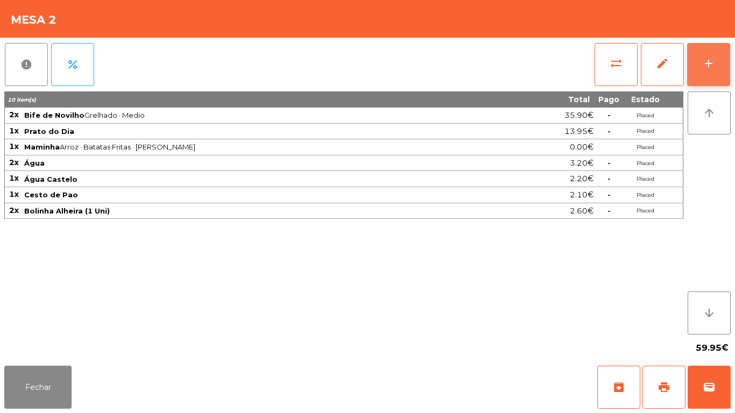
click at [700, 67] on button "add" at bounding box center [708, 64] width 43 height 43
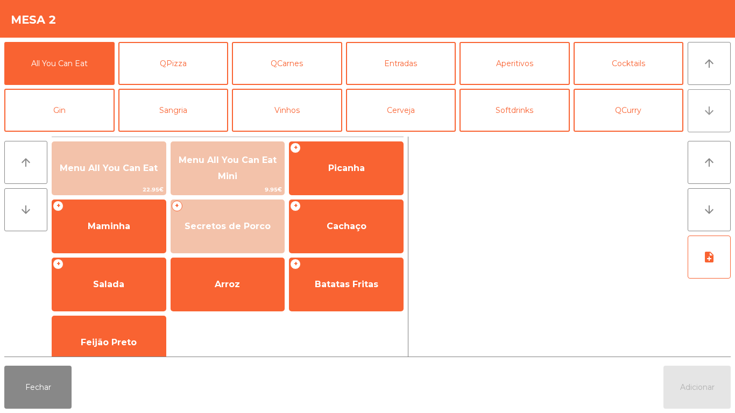
click at [695, 111] on button "arrow_downward" at bounding box center [708, 110] width 43 height 43
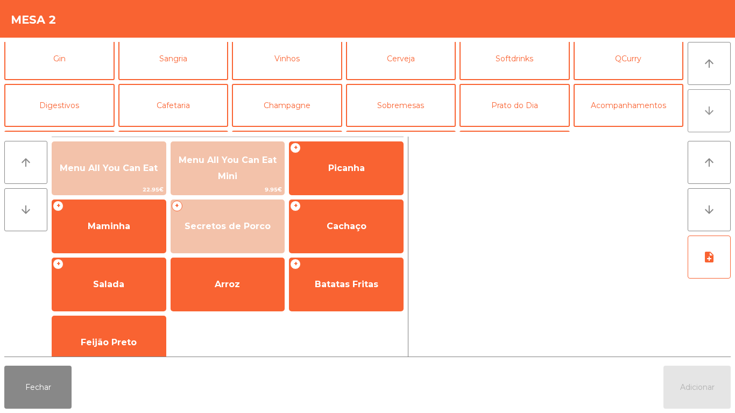
scroll to position [94, 0]
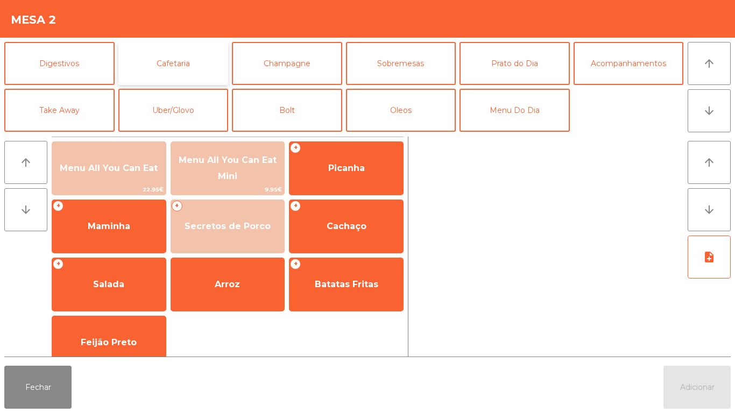
click at [178, 62] on button "Cafetaria" at bounding box center [173, 63] width 110 height 43
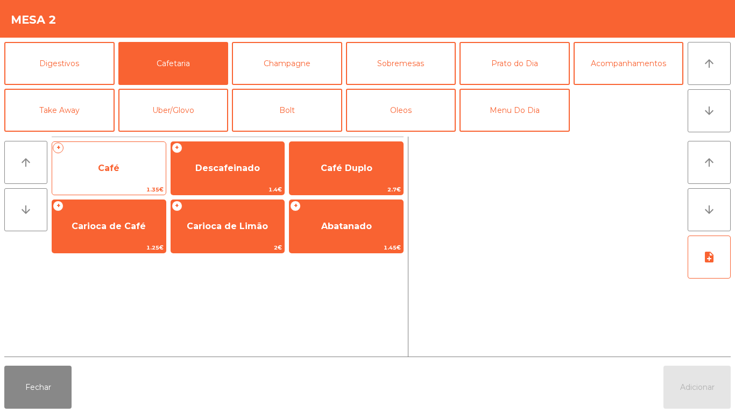
click at [109, 168] on span "Café" at bounding box center [109, 168] width 22 height 10
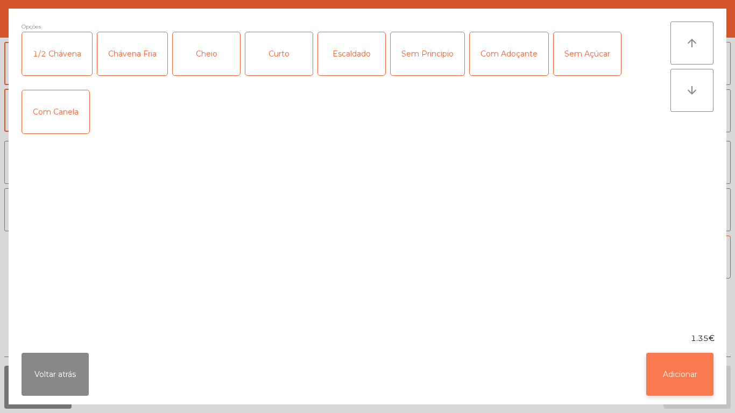
click at [674, 375] on button "Adicionar" at bounding box center [679, 374] width 67 height 43
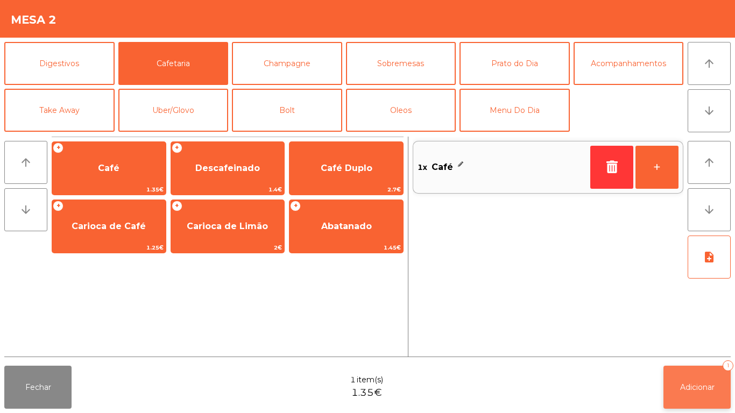
click at [695, 383] on span "Adicionar" at bounding box center [697, 387] width 34 height 10
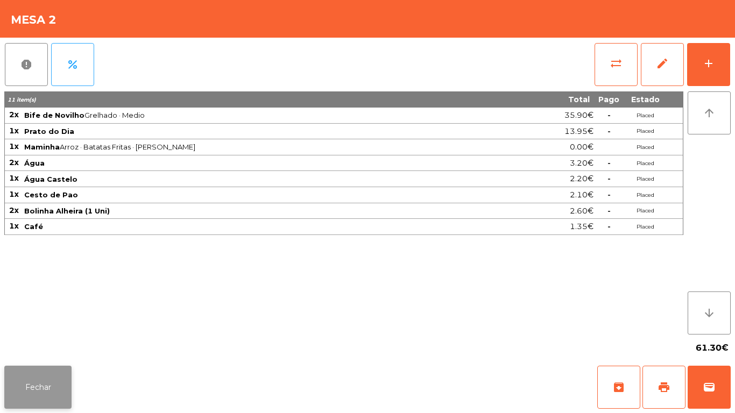
click at [47, 368] on button "Fechar" at bounding box center [37, 387] width 67 height 43
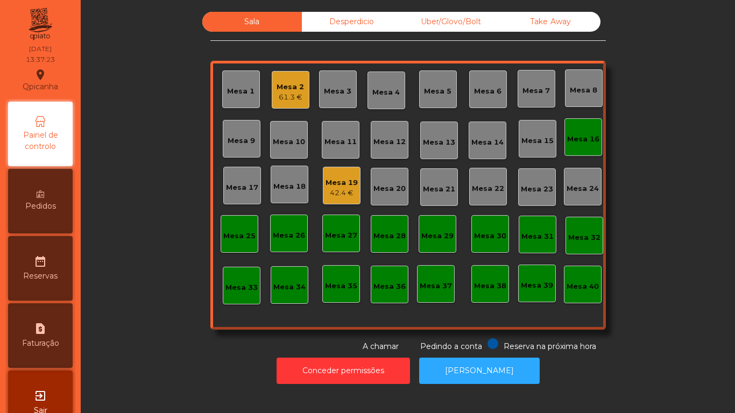
click at [287, 72] on div "Mesa 2 61.3 €" at bounding box center [291, 90] width 38 height 38
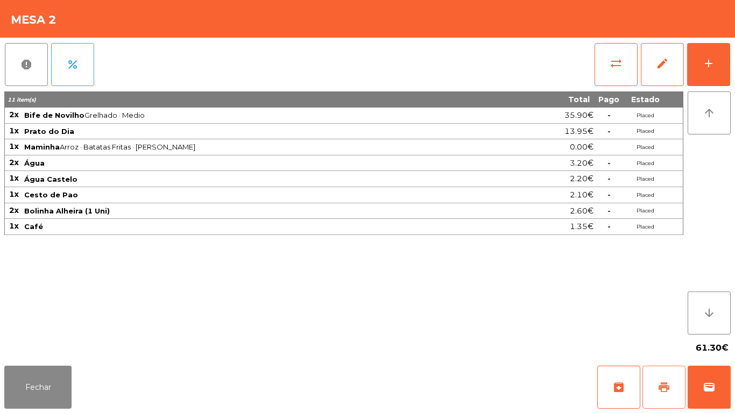
click at [658, 385] on span "print" at bounding box center [663, 387] width 13 height 13
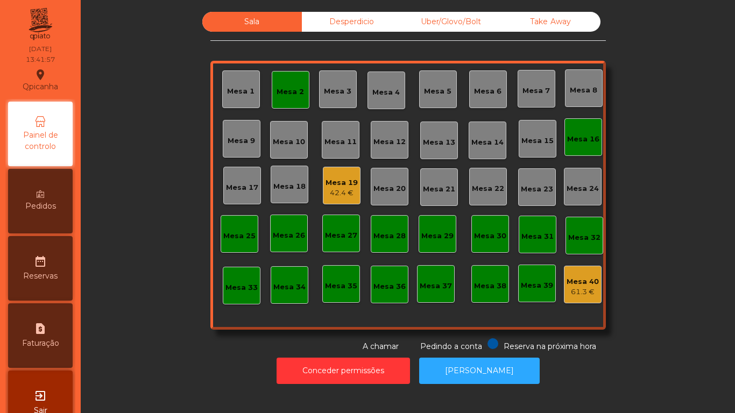
click at [339, 183] on div "Mesa 19" at bounding box center [341, 182] width 32 height 11
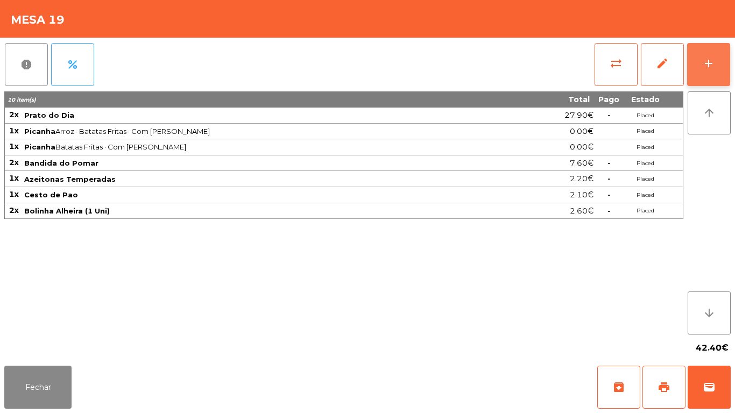
click at [699, 80] on button "add" at bounding box center [708, 64] width 43 height 43
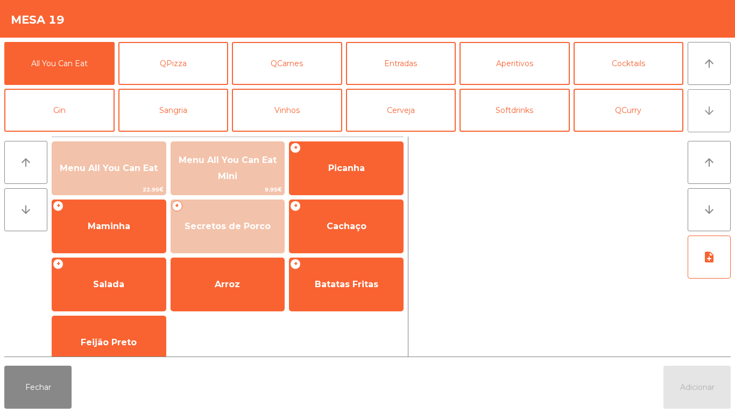
click at [705, 113] on icon "arrow_downward" at bounding box center [708, 110] width 13 height 13
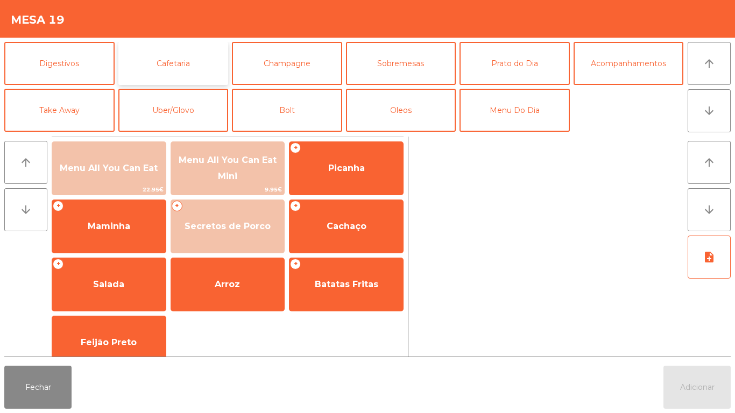
click at [179, 63] on button "Cafetaria" at bounding box center [173, 63] width 110 height 43
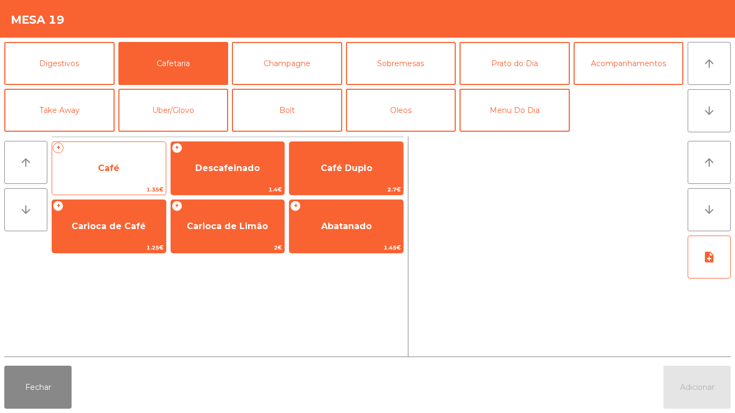
click at [110, 168] on span "Café" at bounding box center [109, 168] width 22 height 10
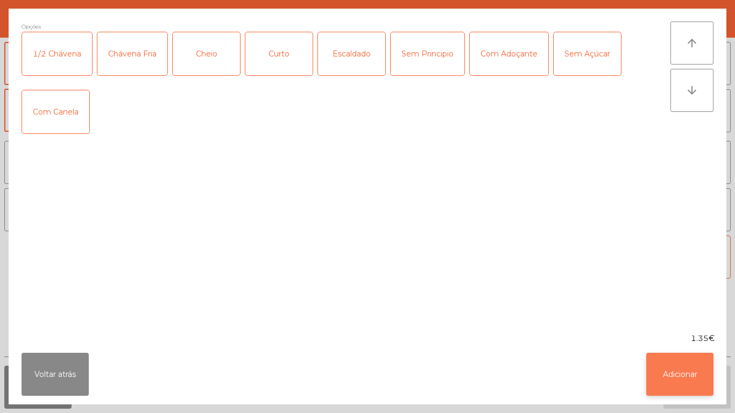
click at [675, 375] on button "Adicionar" at bounding box center [679, 374] width 67 height 43
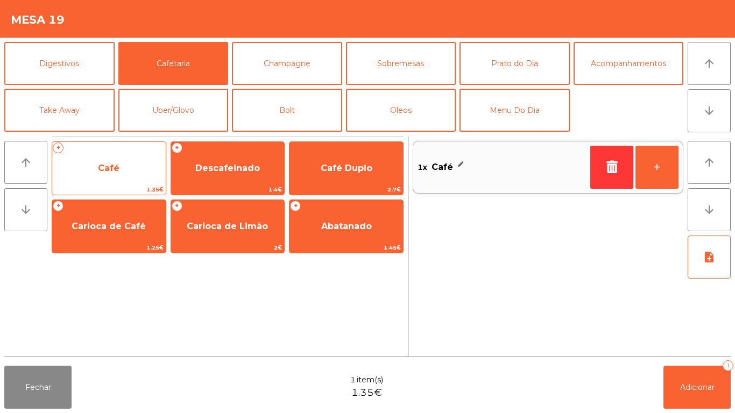
click at [120, 174] on span "Café" at bounding box center [108, 168] width 113 height 29
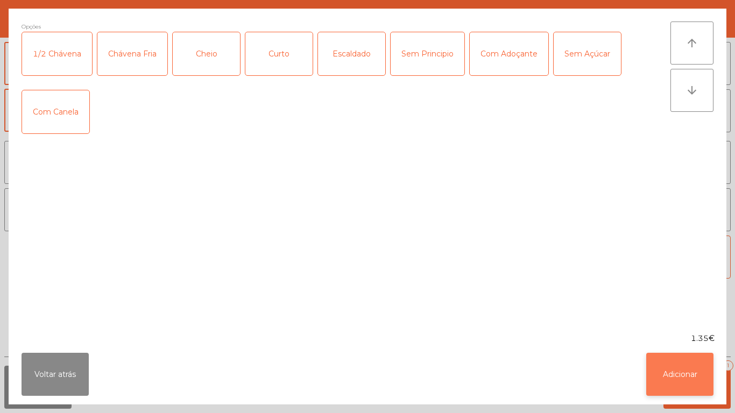
click at [680, 371] on button "Adicionar" at bounding box center [679, 374] width 67 height 43
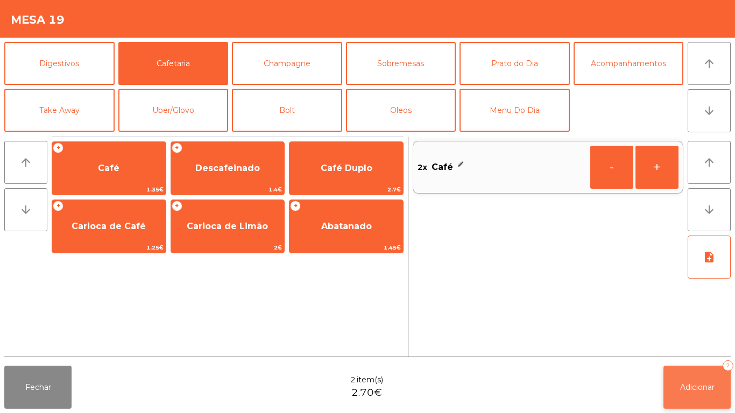
click at [689, 380] on button "Adicionar 2" at bounding box center [696, 387] width 67 height 43
